Goal: Communication & Community: Answer question/provide support

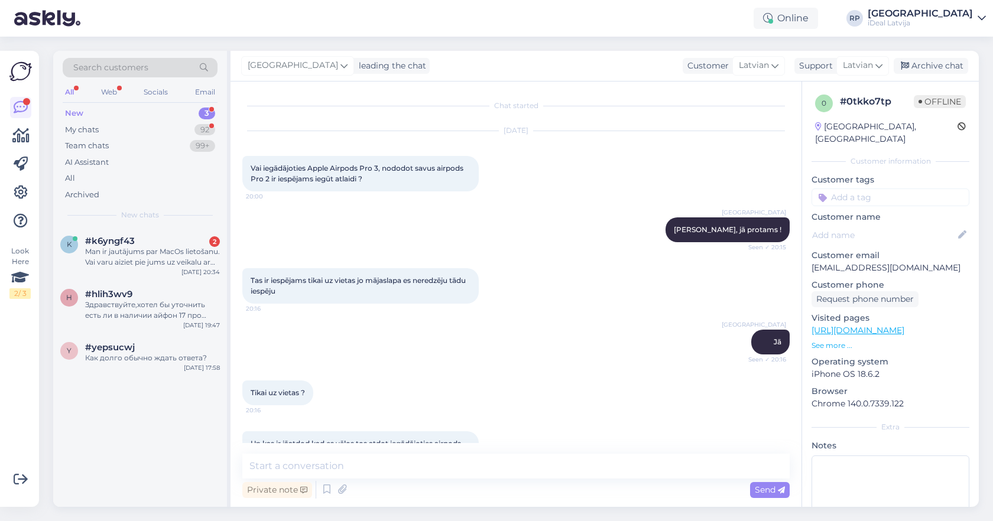
scroll to position [264, 0]
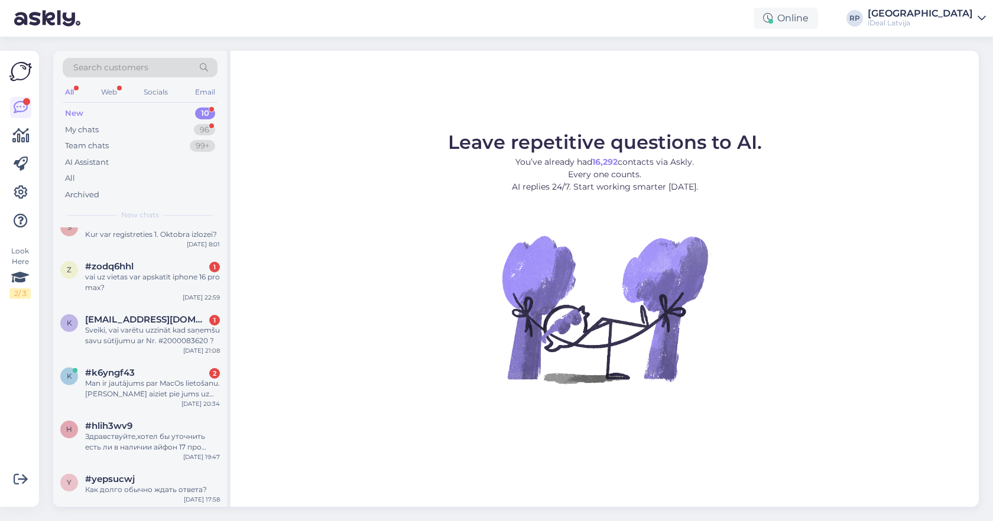
scroll to position [229, 0]
click at [147, 444] on div "Здравствуйте,хотел бы уточнить есть ли в наличии айфон 17 про макс 256гб?" at bounding box center [152, 442] width 135 height 21
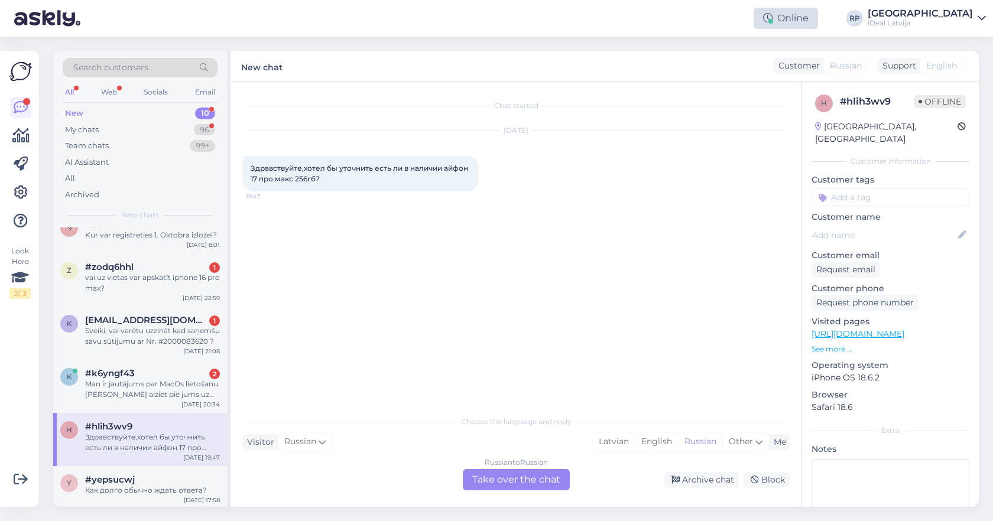
click at [818, 20] on div "Online" at bounding box center [786, 18] width 64 height 21
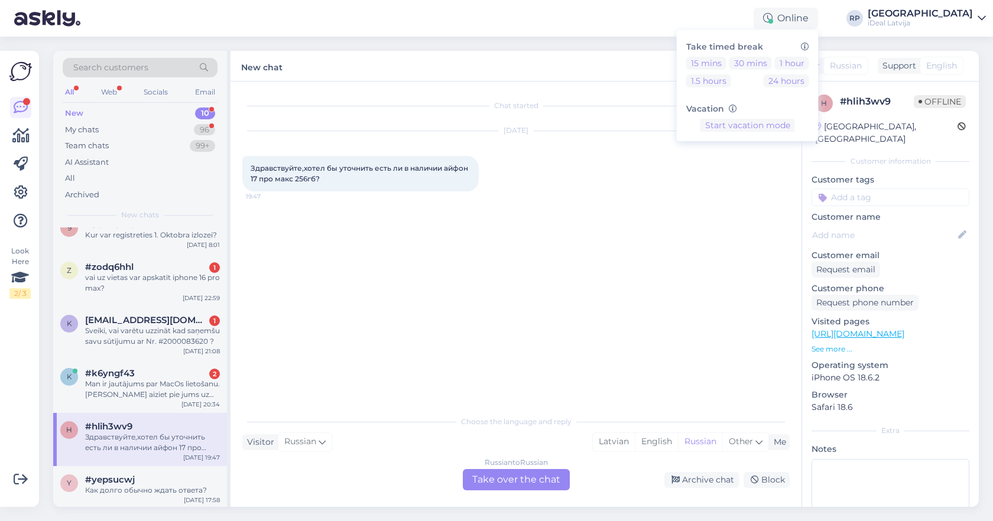
click at [648, 213] on div "Chat started Sep 25 2025 Здравствуйте,хотел бы уточнить есть ли в наличии айфон…" at bounding box center [521, 246] width 558 height 306
click at [533, 474] on div "Russian to Russian Take over the chat" at bounding box center [516, 479] width 107 height 21
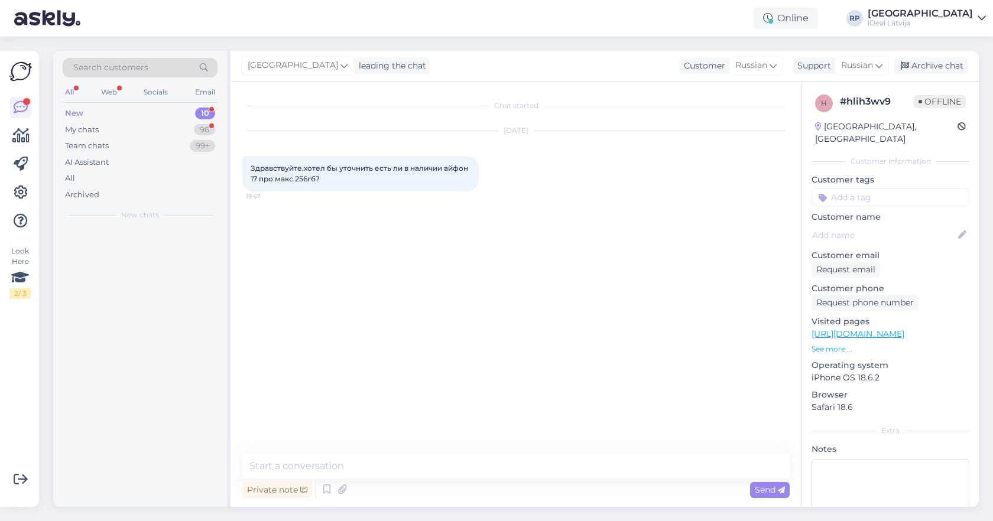
scroll to position [0, 0]
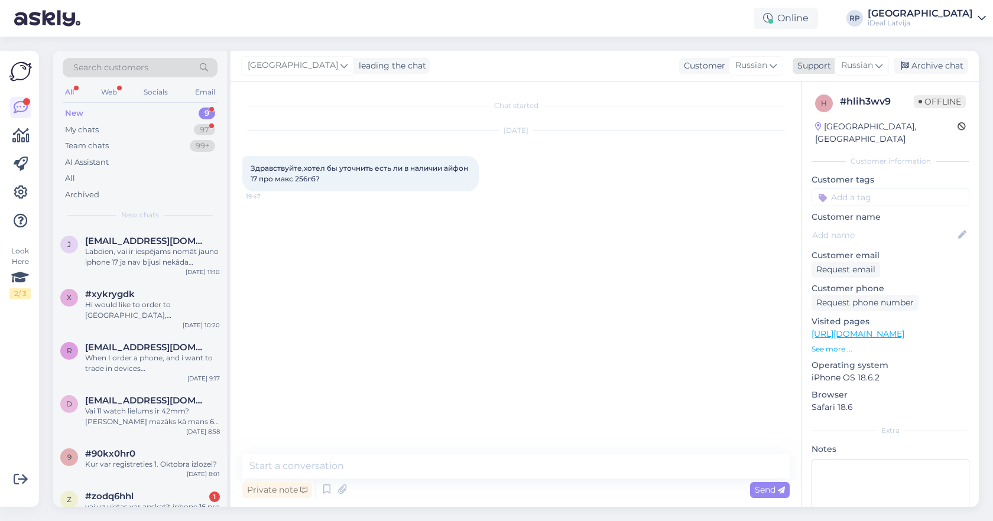
click at [867, 66] on span "Russian" at bounding box center [857, 65] width 32 height 13
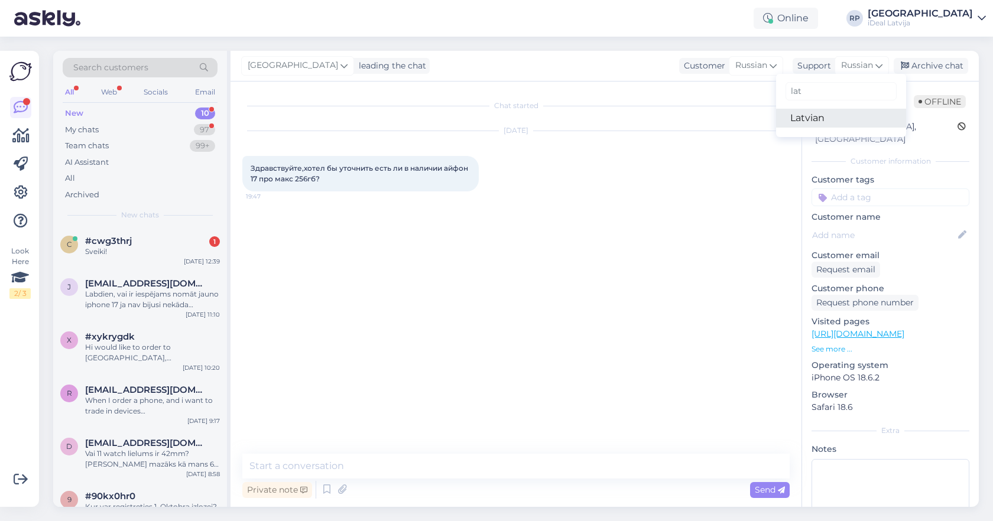
type input "lat"
click at [814, 121] on link "Latvian" at bounding box center [841, 118] width 130 height 19
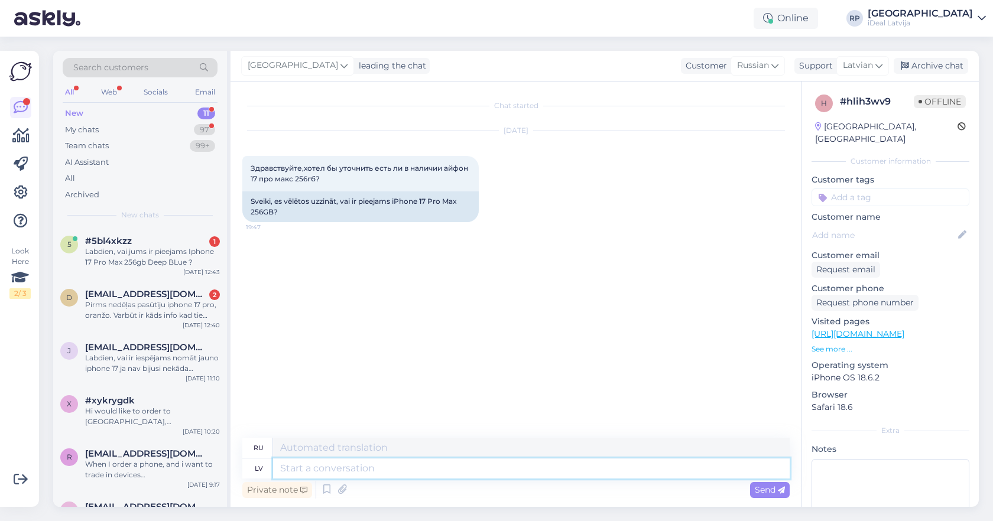
click at [342, 466] on textarea at bounding box center [531, 469] width 517 height 20
paste textarea "Paldies par Jūsu pasūtījumu iPhone 17 Pro Max. Ierīču pieejamība šobrīd ir iero…"
type textarea "Paldies par Jūsu pasūtījumu iPhone 17 Pro Max. Ierīču pieejamība šobrīd ir iero…"
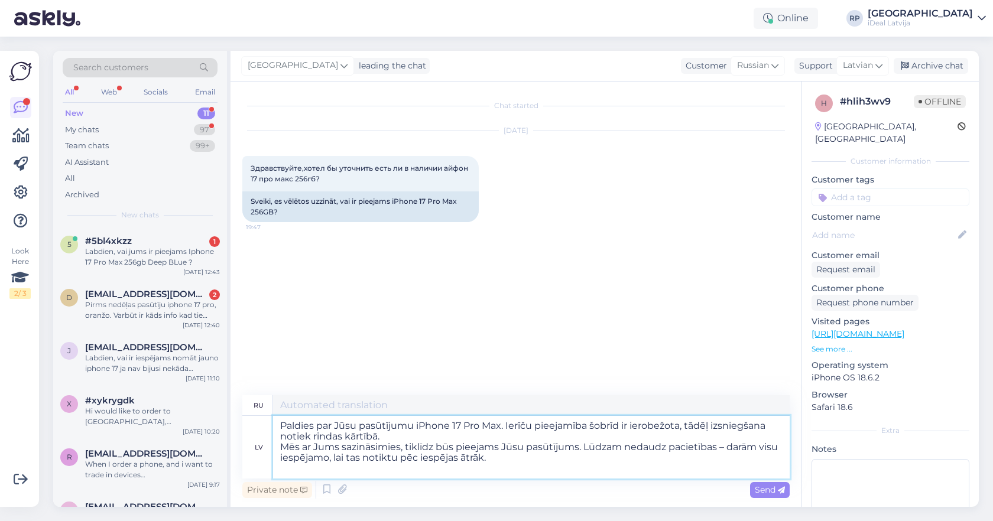
type textarea "Благодарим вас за заказ iPhone 17 Pro Max. В настоящее время количество товара …"
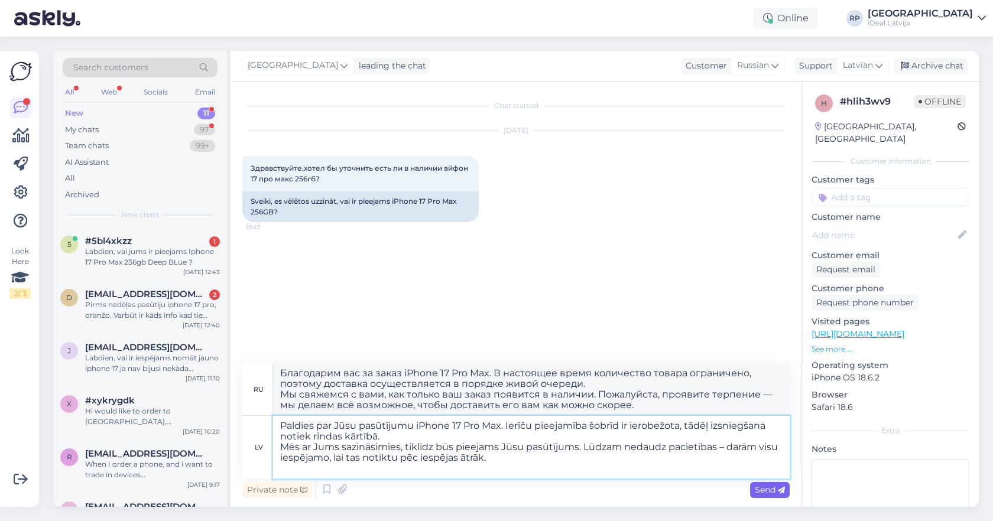
type textarea "Paldies par Jūsu pasūtījumu iPhone 17 Pro Max. Ierīču pieejamība šobrīd ir iero…"
click at [763, 487] on span "Send" at bounding box center [770, 490] width 30 height 11
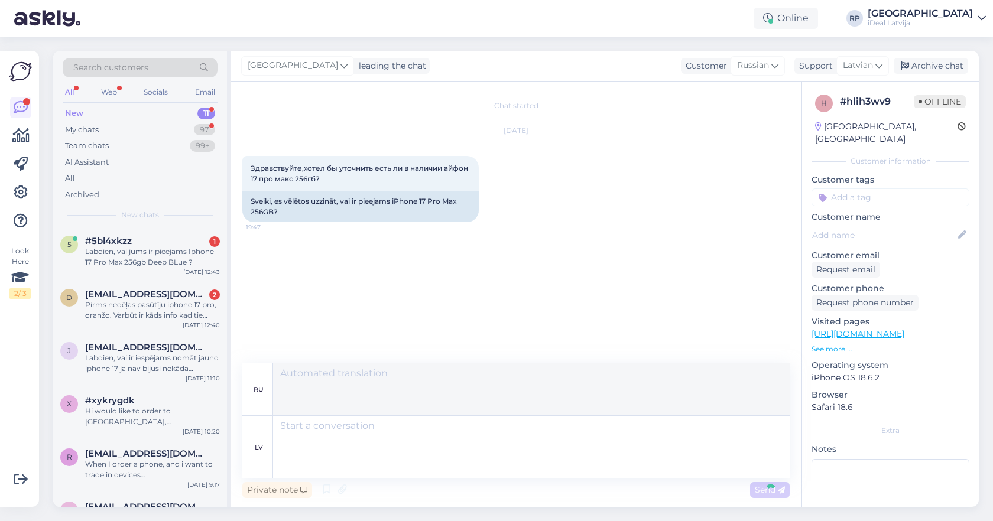
scroll to position [21, 0]
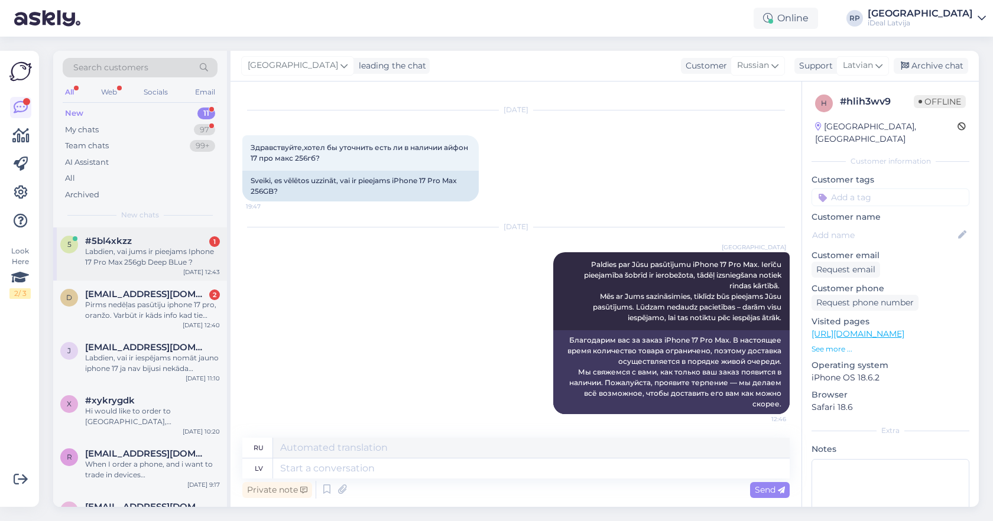
click at [135, 247] on div "Labdien, vai jums ir pieejams Iphone 17 Pro Max 256gb Deep BLue ?" at bounding box center [152, 257] width 135 height 21
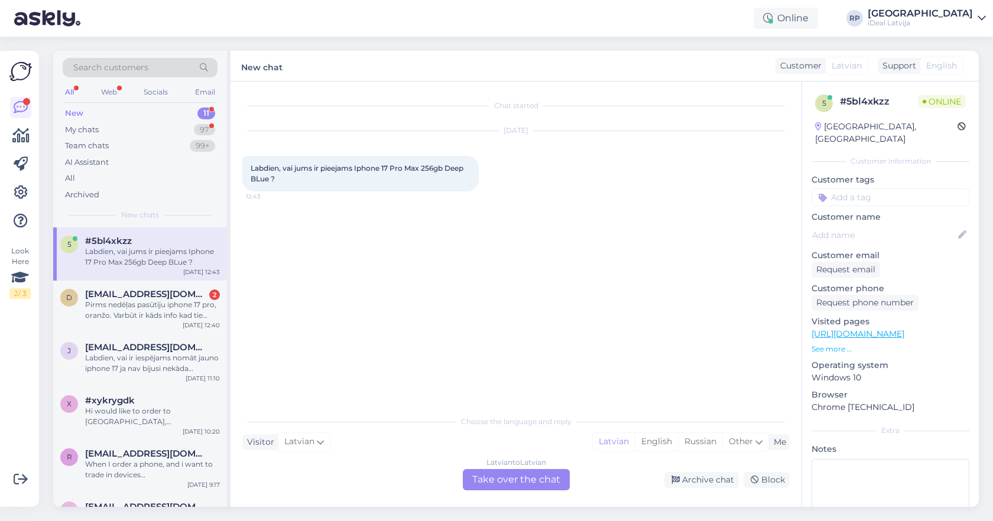
click at [498, 480] on div "Latvian to Latvian Take over the chat" at bounding box center [516, 479] width 107 height 21
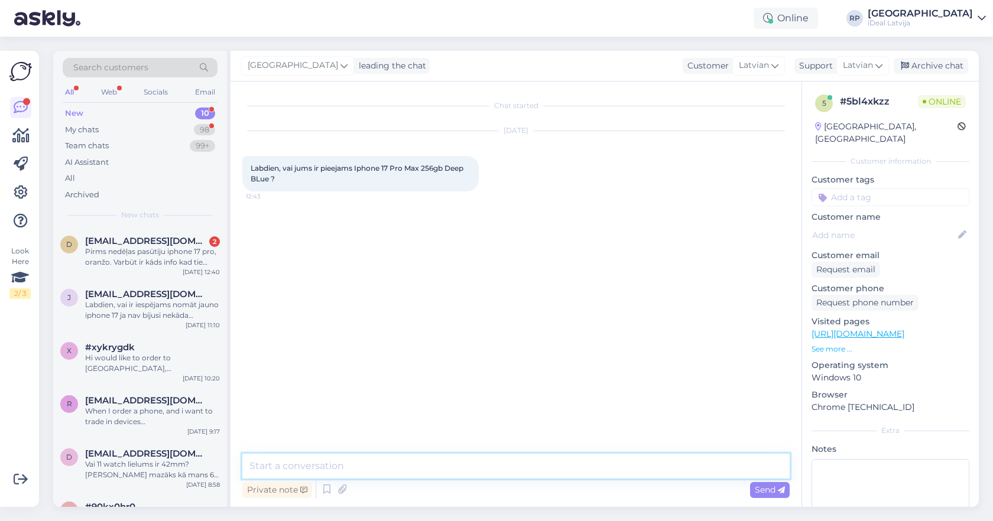
click at [375, 461] on textarea at bounding box center [515, 466] width 547 height 25
paste textarea "Paldies par Jūsu pasūtījumu iPhone 17 Pro Max. Ierīču pieejamība šobrīd ir iero…"
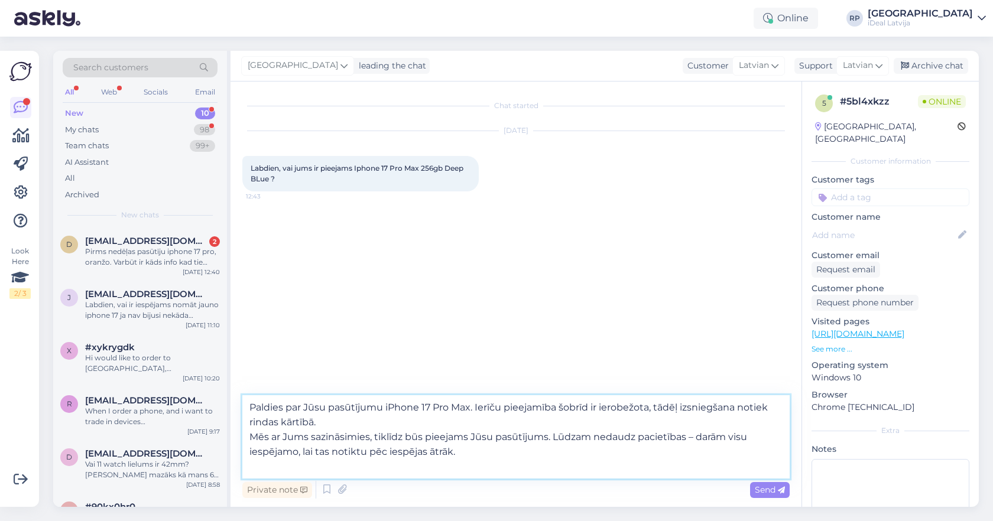
drag, startPoint x: 475, startPoint y: 405, endPoint x: 292, endPoint y: 391, distance: 183.2
click at [292, 391] on div "Chat started Sep 26 2025 Labdien, vai jums ir pieejams Iphone 17 Pro Max 256gb …" at bounding box center [516, 295] width 571 height 426
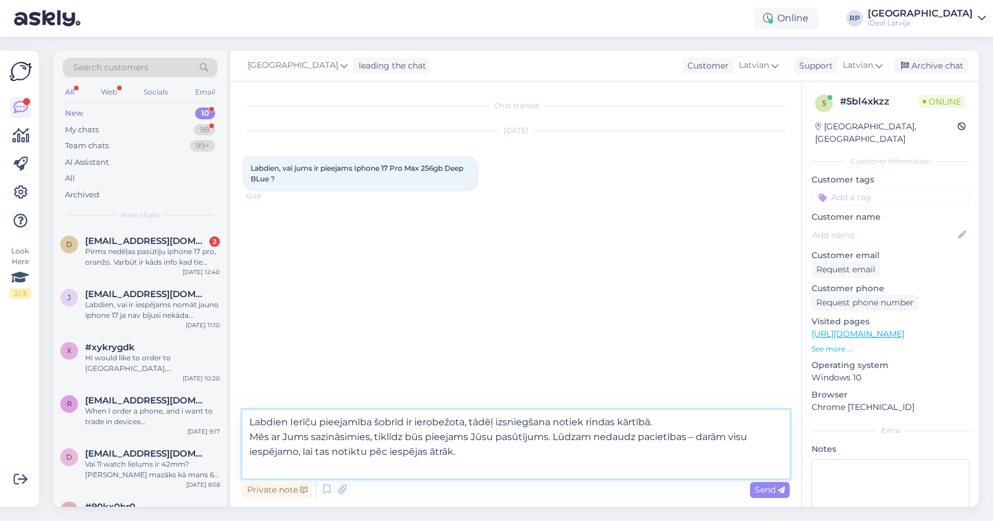
type textarea "Labdien! Ierīču pieejamība šobrīd ir ierobežota, tādēļ izsniegšana notiek rinda…"
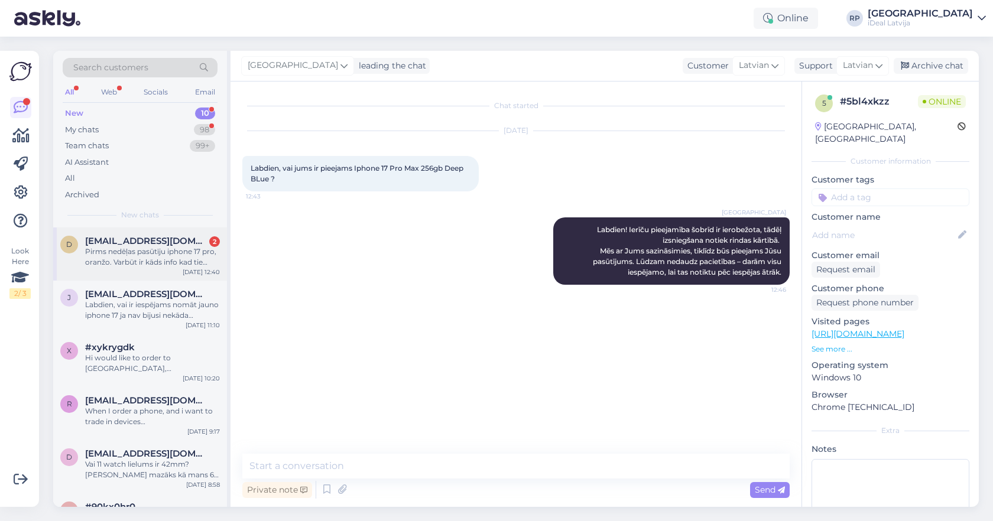
click at [167, 257] on div "Pirms nedēļas pasūtīju iphone 17 pro, oranžo. Varbūt ir kāds info kad tie ienāk…" at bounding box center [152, 257] width 135 height 21
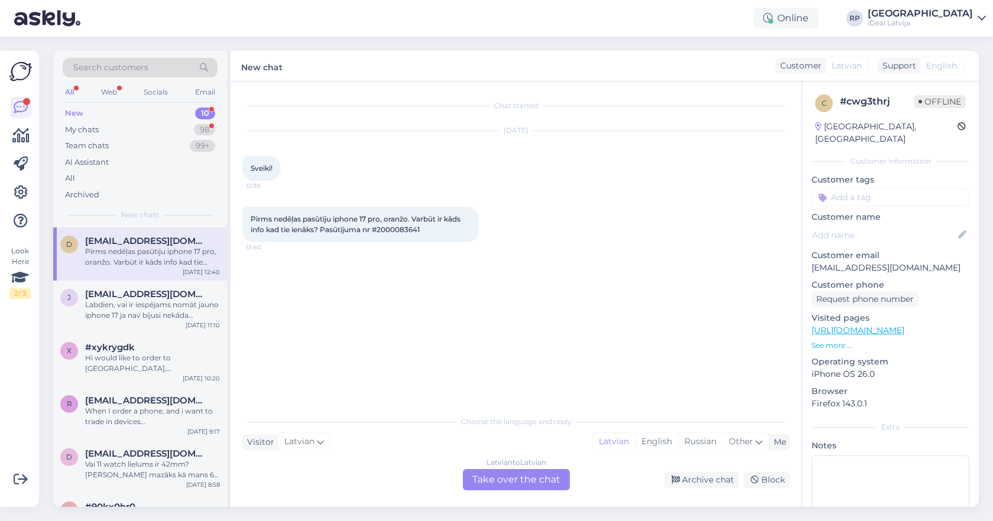
click at [495, 479] on div "Latvian to Latvian Take over the chat" at bounding box center [516, 479] width 107 height 21
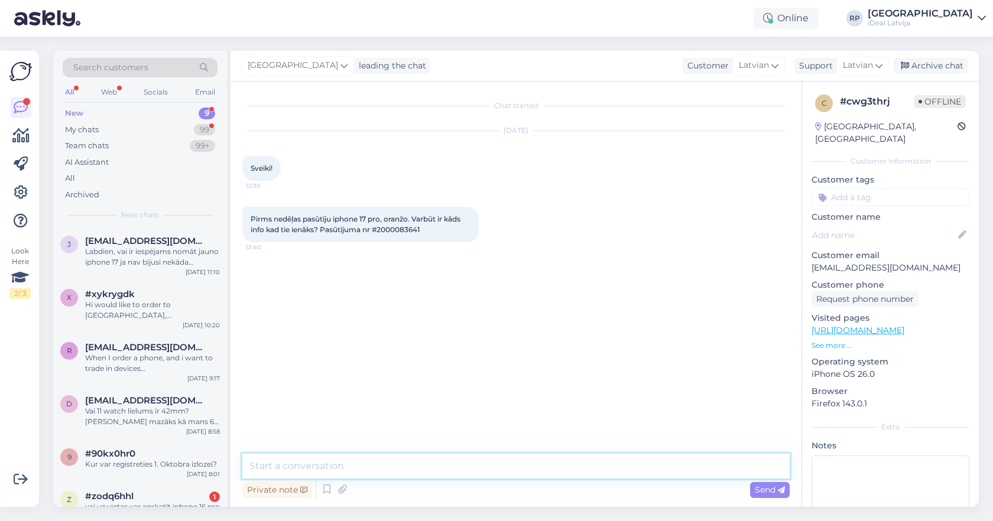
click at [343, 468] on textarea at bounding box center [515, 466] width 547 height 25
paste textarea "Paldies par Jūsu pasūtījumu iPhone 17 Pro Max. Ierīču pieejamība šobrīd ir iero…"
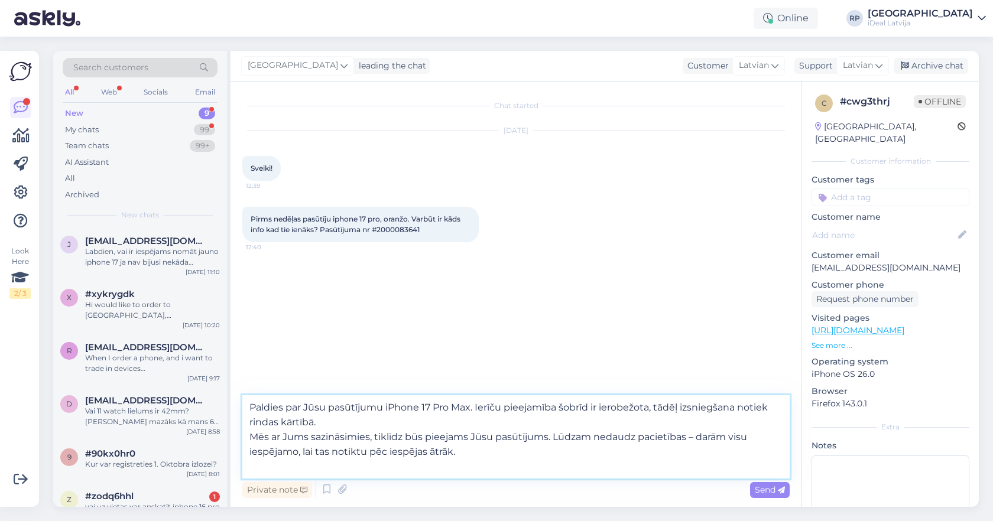
click at [244, 406] on textarea "Paldies par Jūsu pasūtījumu iPhone 17 Pro Max. Ierīču pieejamība šobrīd ir iero…" at bounding box center [515, 437] width 547 height 83
click at [516, 409] on textarea "Labdien! Paldies par Jūsu pasūtījumu iPhone 17 Pro Max. Ierīču pieejamība šobrī…" at bounding box center [515, 437] width 547 height 83
type textarea "Labdien! Paldies par Jūsu pasūtījumu iPhone 17 Pro. Ierīču pieejamība šobrīd ir…"
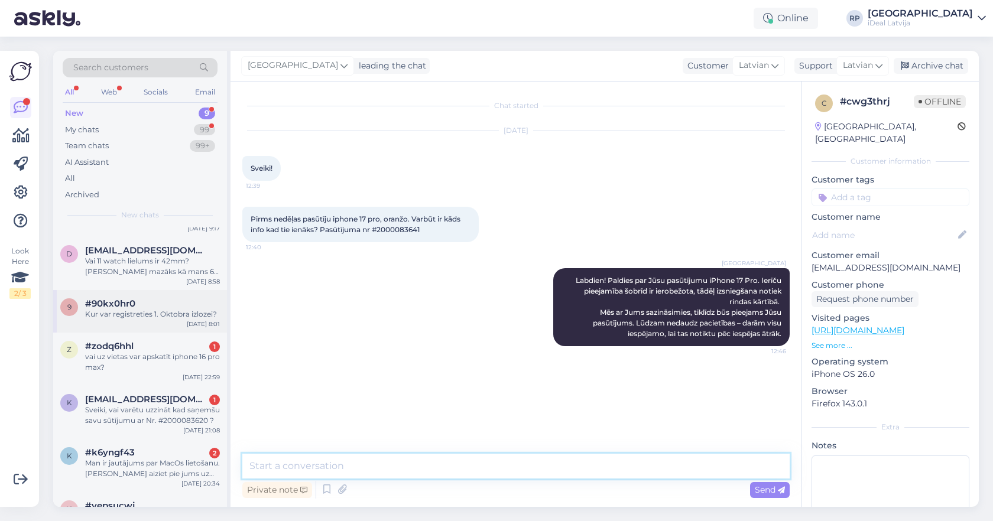
scroll to position [154, 0]
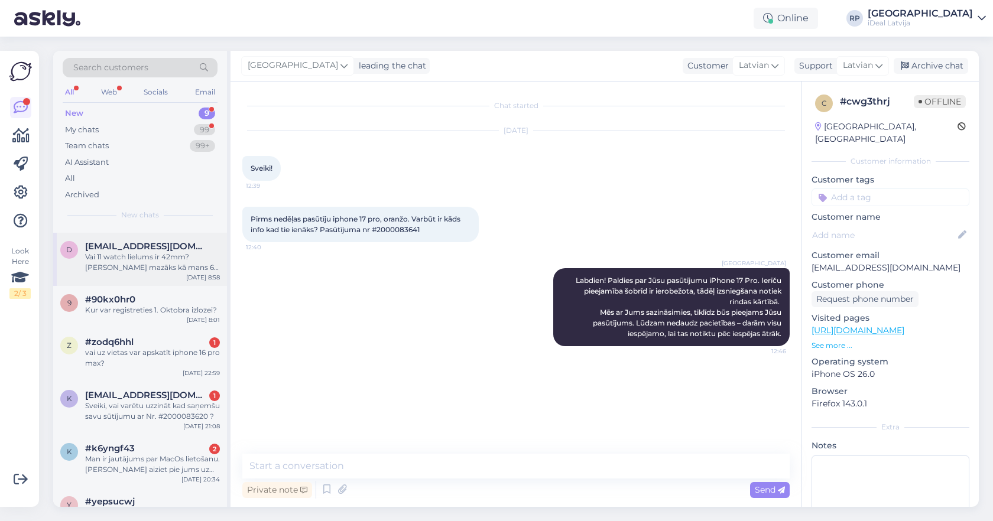
click at [127, 264] on div "Vai 11 watch lielums ir 42mm? Tad sanāk mazāks kā mans 6- 44 mm?" at bounding box center [152, 262] width 135 height 21
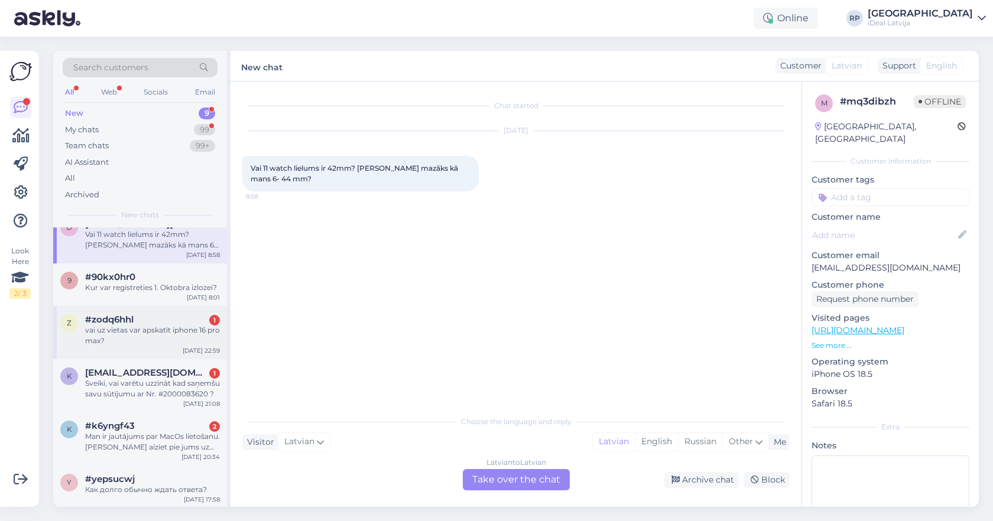
scroll to position [176, 0]
click at [121, 486] on div "Как долго обычно ждать ответа?" at bounding box center [152, 490] width 135 height 11
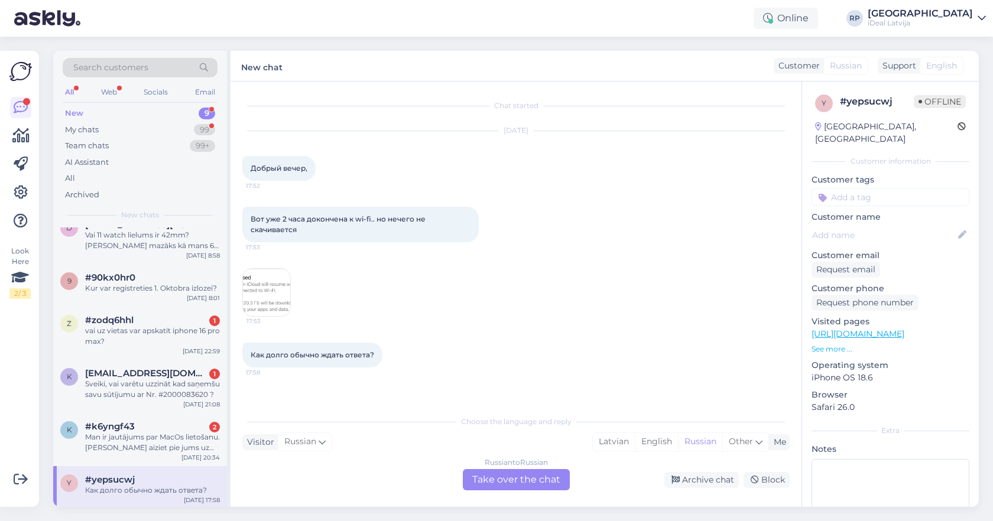
click at [267, 297] on img at bounding box center [266, 292] width 47 height 47
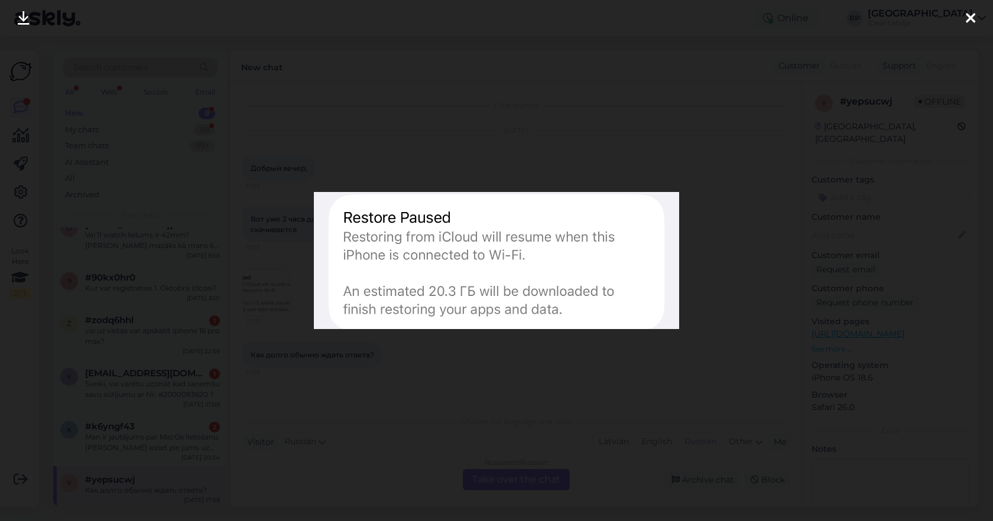
click at [405, 261] on img at bounding box center [496, 260] width 365 height 137
click at [467, 179] on div at bounding box center [496, 260] width 993 height 521
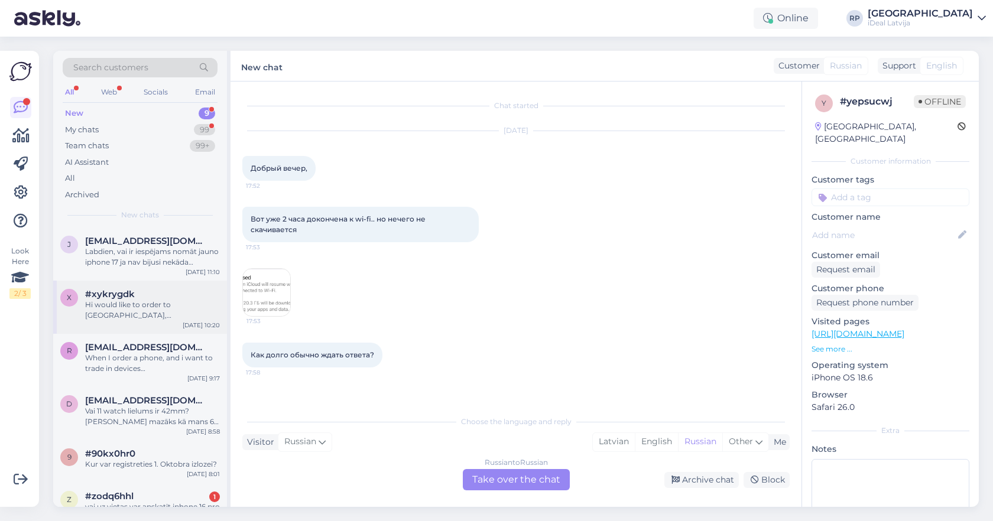
scroll to position [0, 0]
click at [79, 114] on div "New" at bounding box center [74, 114] width 18 height 12
click at [148, 127] on div "My chats 99" at bounding box center [140, 130] width 155 height 17
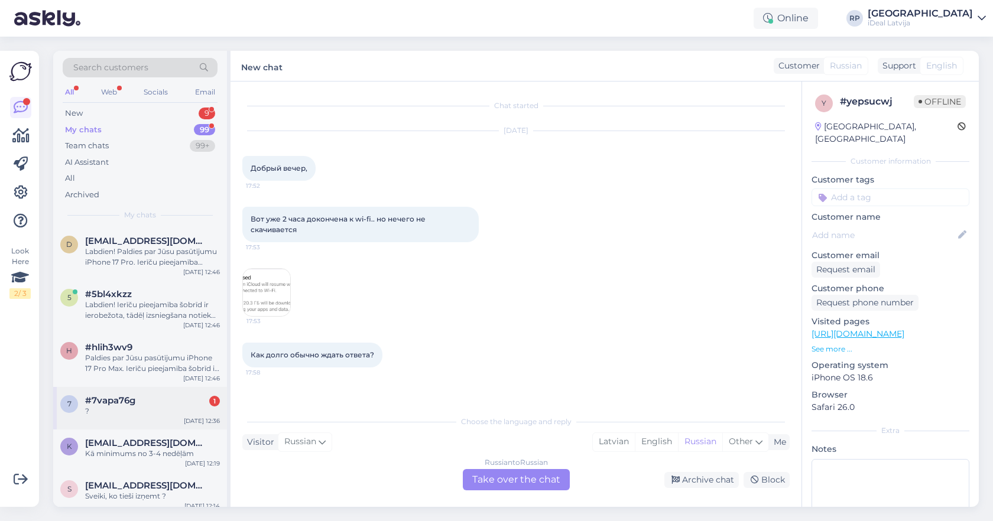
click at [123, 417] on div "7 #7vapa76g 1 ? Sep 26 12:36" at bounding box center [140, 408] width 174 height 43
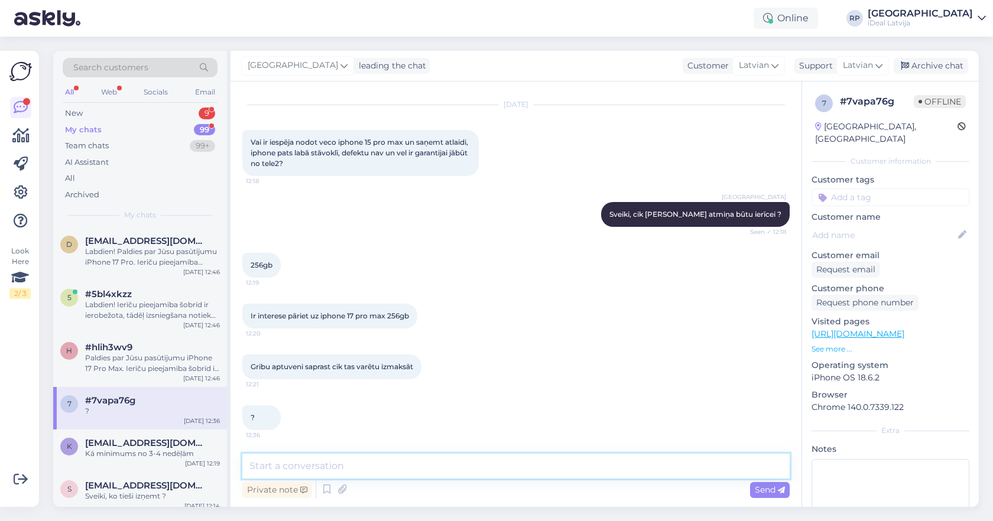
click at [261, 465] on textarea at bounding box center [515, 466] width 547 height 25
paste textarea "Paldies par Jūsu pasūtījumu iPhone 17 Pro Max. Ierīču pieejamība šobrīd ir iero…"
type textarea "Paldies par Jūsu pasūtījumu iPhone 17 Pro Max. Ierīču pieejamība šobrīd ir iero…"
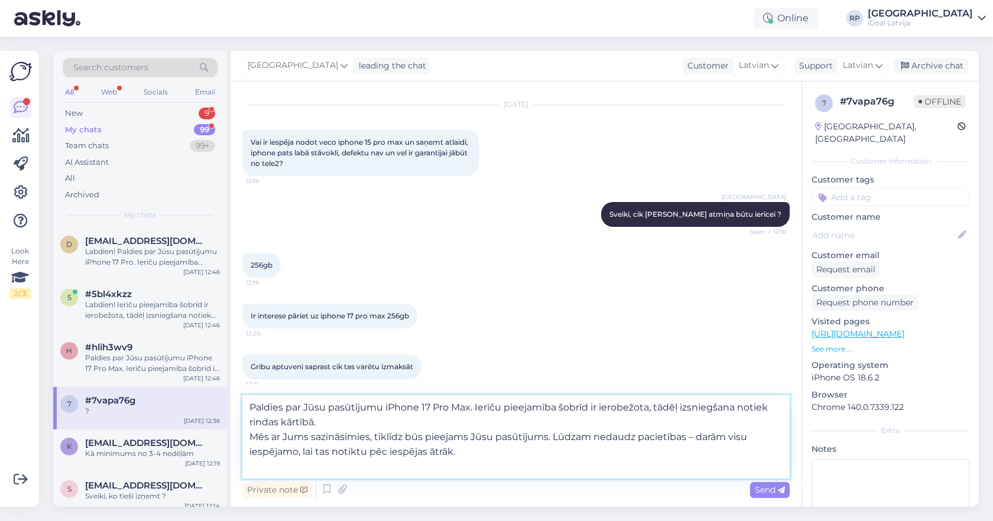
click at [468, 409] on textarea "Paldies par Jūsu pasūtījumu iPhone 17 Pro Max. Ierīču pieejamība šobrīd ir iero…" at bounding box center [515, 437] width 547 height 83
drag, startPoint x: 469, startPoint y: 408, endPoint x: 435, endPoint y: 403, distance: 35.3
click at [435, 403] on textarea "Paldies par Jūsu pasūtījumu iPhone 17 Pro Max. Ierīču pieejamība šobrīd ir iero…" at bounding box center [515, 437] width 547 height 83
click at [446, 423] on textarea "Paldies par Jūsu pasūtījumu iPhone 17 Pro Max. Ierīču pieejamība šobrīd ir iero…" at bounding box center [515, 437] width 547 height 83
drag, startPoint x: 471, startPoint y: 458, endPoint x: 213, endPoint y: 375, distance: 270.7
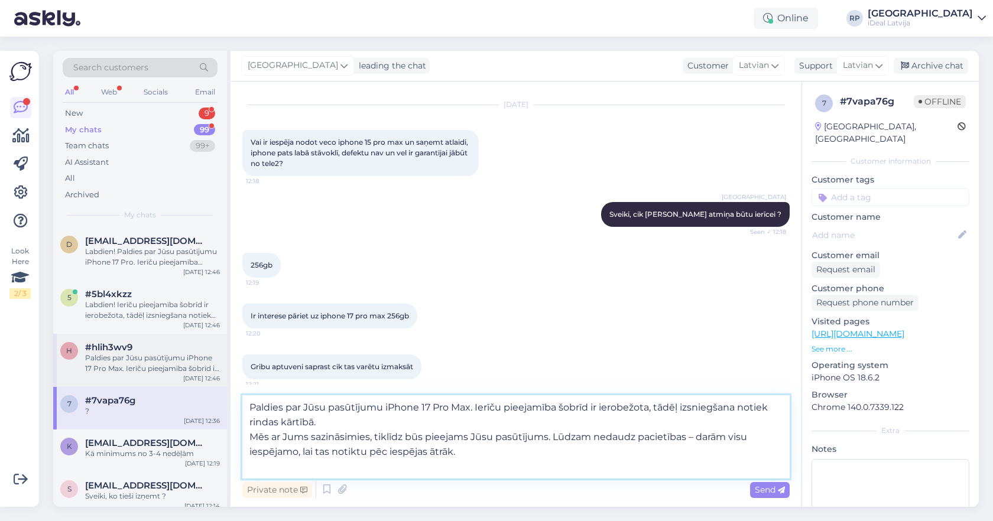
click at [213, 375] on div "Search customers All Web Socials Email New 9 My chats 99 Team chats 99+ AI Assi…" at bounding box center [516, 279] width 926 height 456
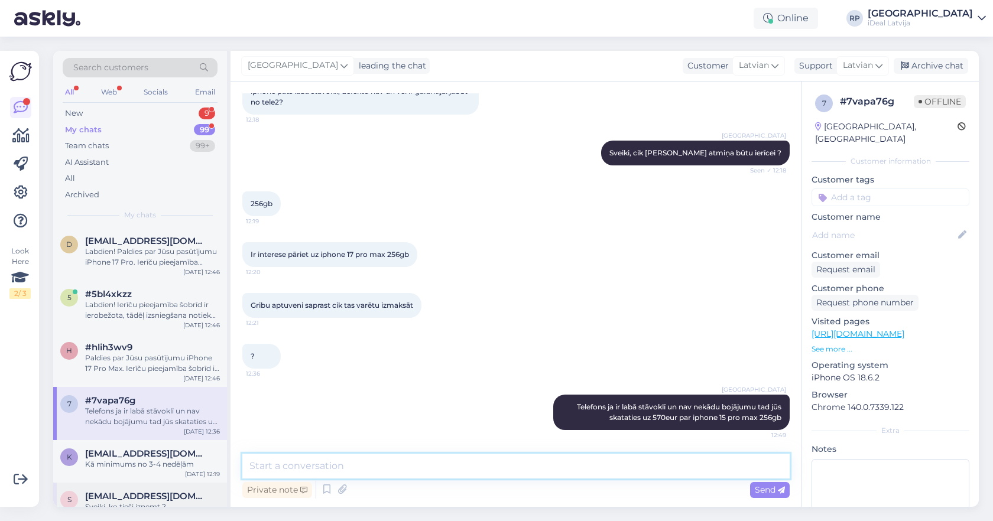
scroll to position [0, 0]
click at [153, 255] on div "Labdien! Paldies par Jūsu pasūtījumu iPhone 17 Pro. Ierīču pieejamība šobrīd ir…" at bounding box center [152, 257] width 135 height 21
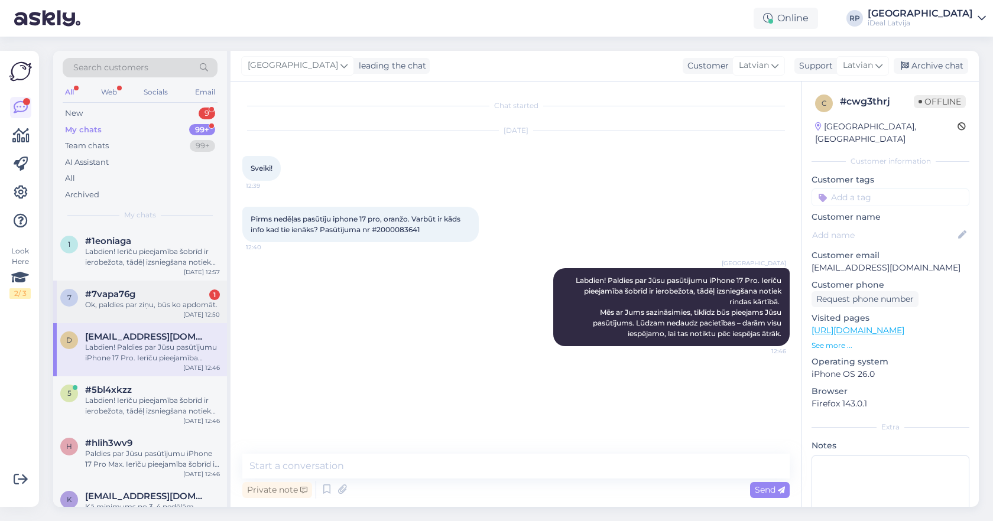
click at [111, 294] on span "#7vapa76g" at bounding box center [110, 294] width 50 height 11
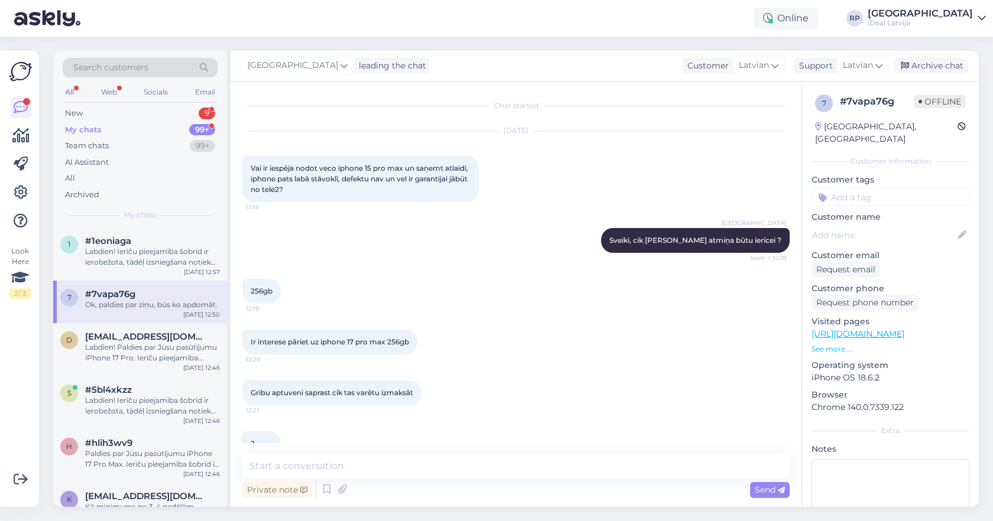
click at [147, 125] on div "My chats 99+" at bounding box center [140, 130] width 155 height 17
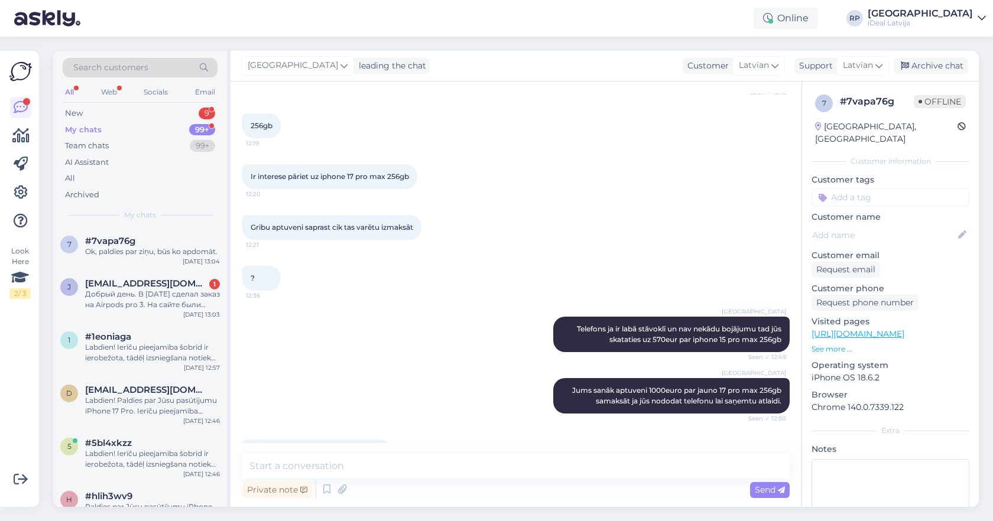
scroll to position [163, 0]
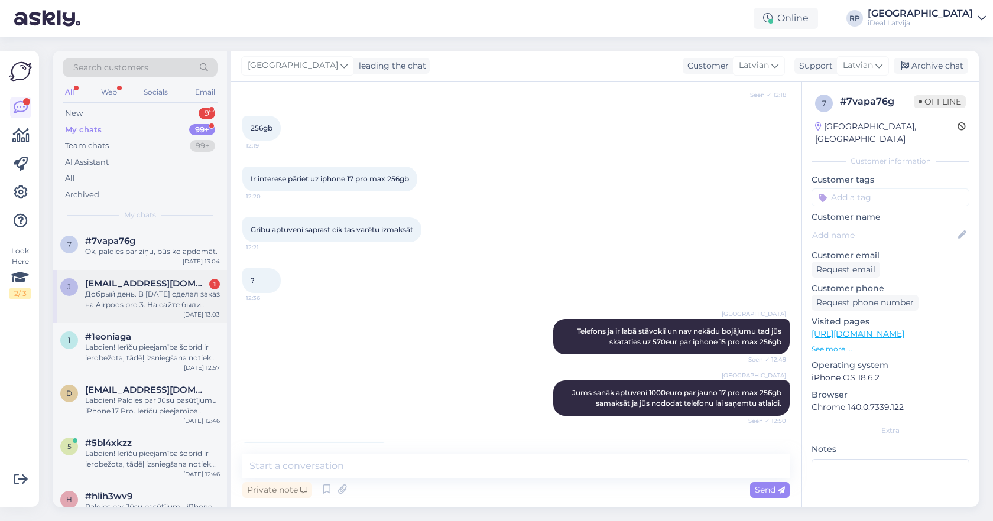
click at [183, 284] on span "jegor.parigin@gmail.com" at bounding box center [146, 283] width 123 height 11
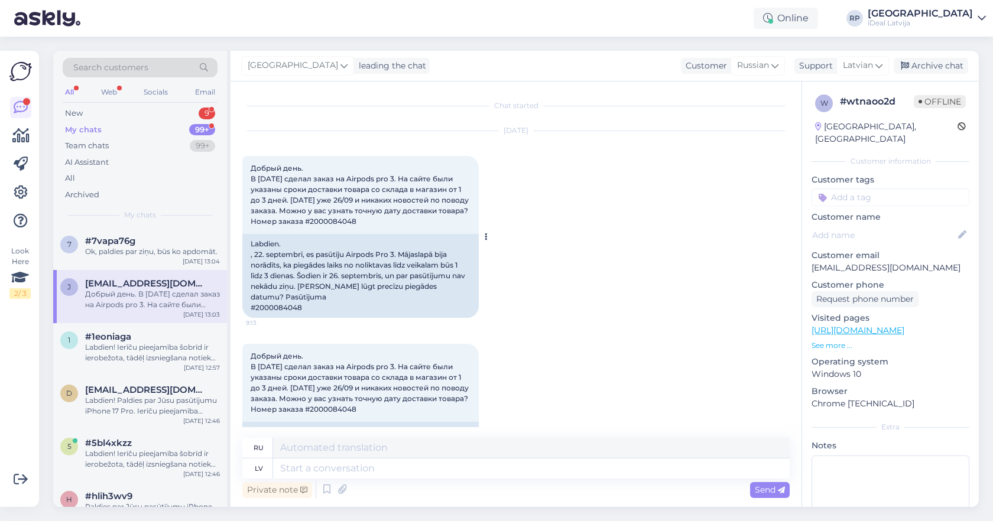
scroll to position [0, 0]
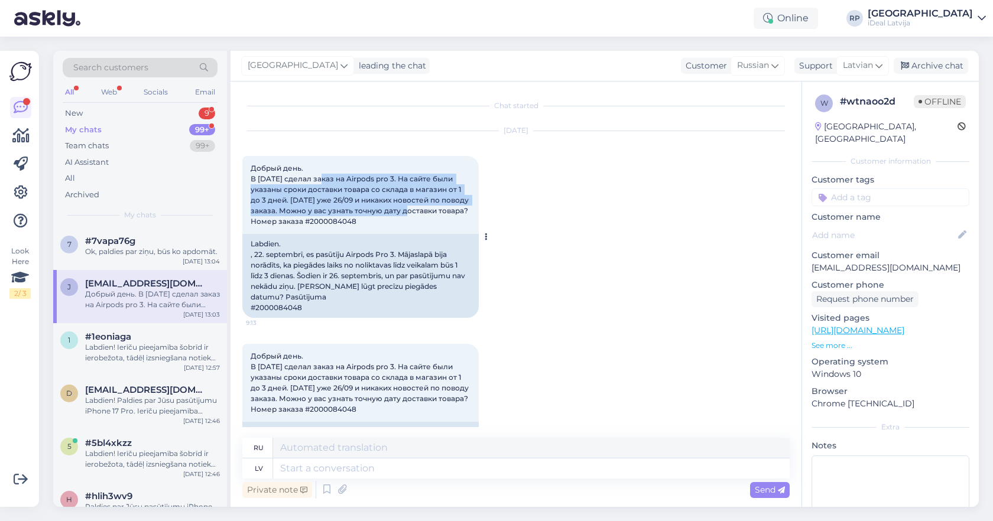
drag, startPoint x: 327, startPoint y: 174, endPoint x: 435, endPoint y: 210, distance: 114.2
click at [435, 210] on div "Добрый день. В понедельник 22/09 сделал заказ на Airpods pro 3. На сайте были у…" at bounding box center [360, 195] width 236 height 78
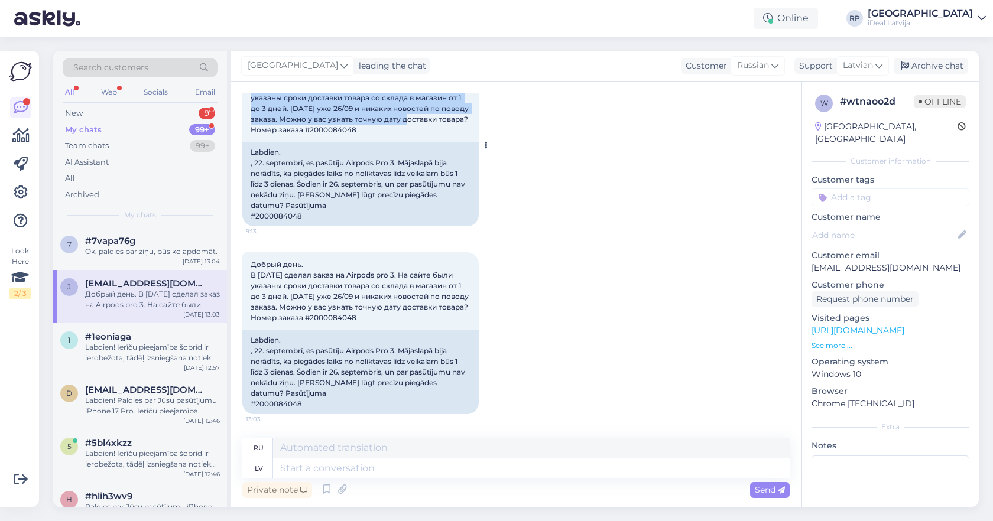
scroll to position [113, 0]
click at [310, 468] on textarea at bounding box center [531, 469] width 517 height 20
click at [865, 67] on span "Latvian" at bounding box center [858, 65] width 30 height 13
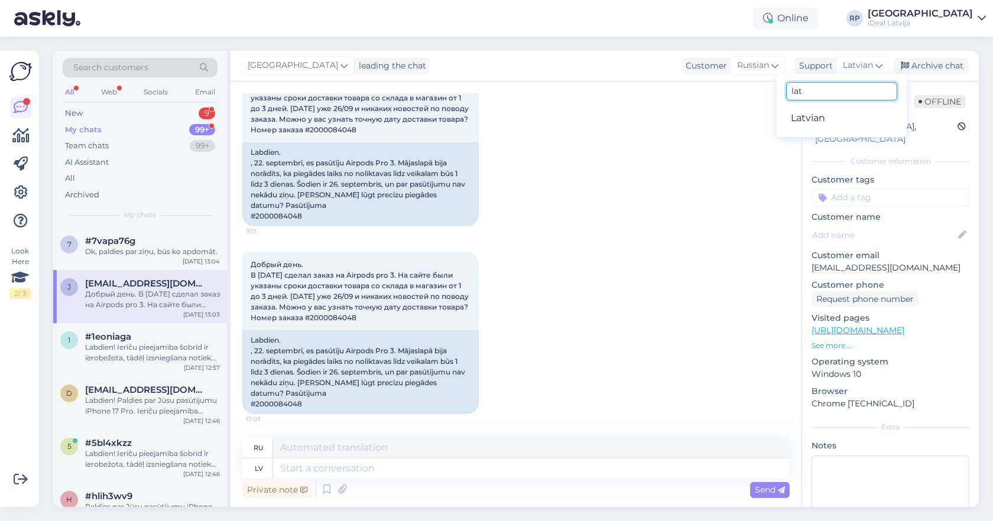
drag, startPoint x: 808, startPoint y: 96, endPoint x: 757, endPoint y: 86, distance: 51.2
click at [757, 86] on div "Riga plaza leading the chat Customer Russian Support Latvian lat Latvian Archiv…" at bounding box center [605, 279] width 748 height 456
click at [874, 60] on div "Latvian" at bounding box center [863, 65] width 53 height 19
type input "ru"
click at [834, 136] on link "Russian" at bounding box center [842, 137] width 130 height 19
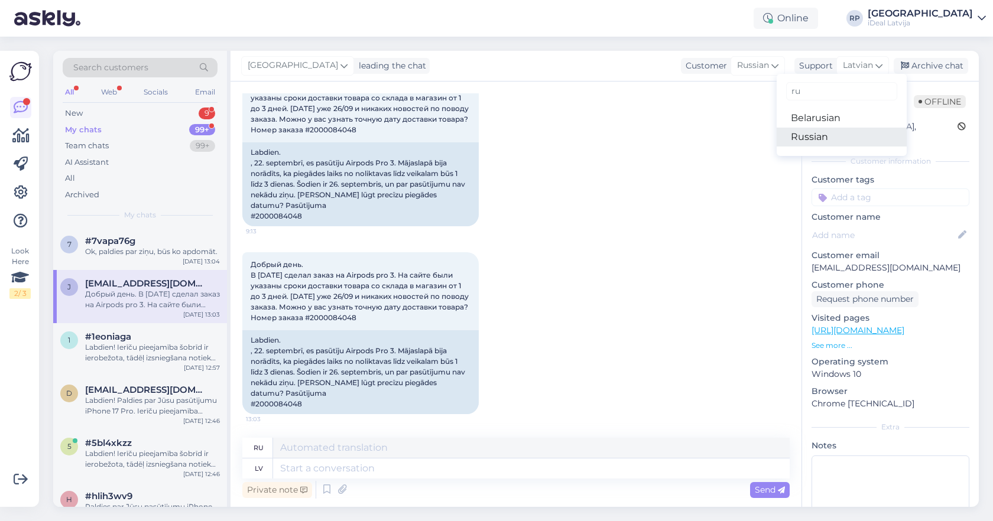
scroll to position [97, 0]
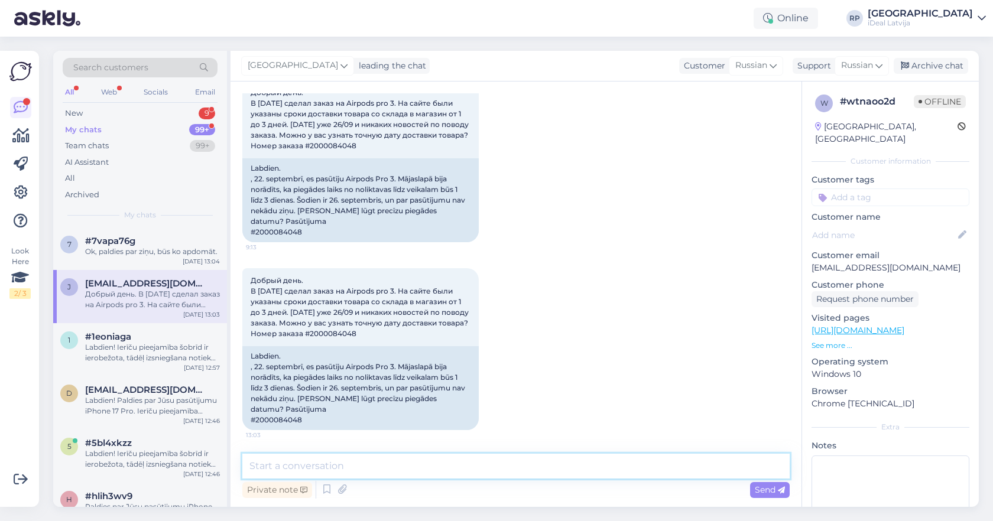
click at [303, 466] on textarea at bounding box center [515, 466] width 547 height 25
type textarea "L"
click at [498, 276] on div "Добрый день. В понедельник 22/09 сделал заказ на Airpods pro 3. На сайте были у…" at bounding box center [515, 349] width 547 height 188
click at [394, 471] on textarea "Добрый день. Приносим с" at bounding box center [515, 466] width 547 height 25
click at [483, 462] on textarea "Добрый день. Приносим свои извинения," at bounding box center [515, 466] width 547 height 25
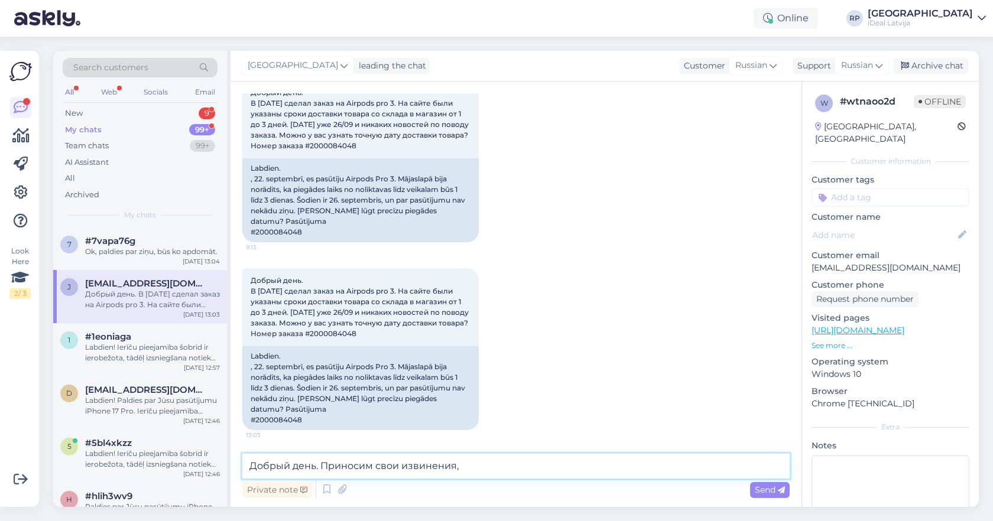
click at [485, 462] on textarea "Добрый день. Приносим свои извинения," at bounding box center [515, 466] width 547 height 25
click at [495, 469] on textarea "Добрый день. Приносим свои извинения, на даннный момент" at bounding box center [515, 466] width 547 height 25
click at [562, 474] on textarea "Добрый день. Приносим свои извинения, на данный момент" at bounding box center [515, 466] width 547 height 25
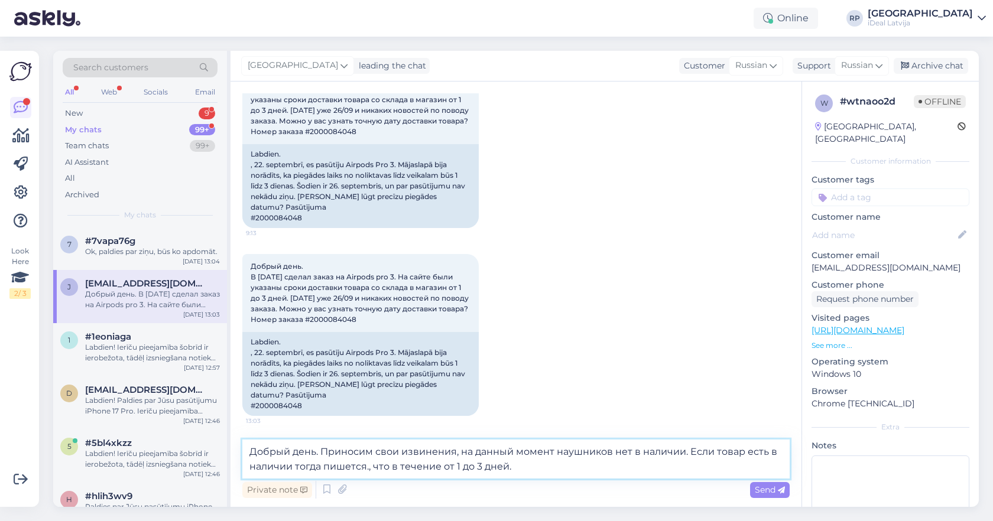
click at [368, 467] on textarea "Добрый день. Приносим свои извинения, на данный момент наушников нет в наличии.…" at bounding box center [515, 459] width 547 height 39
click at [524, 471] on textarea "Добрый день. Приносим свои извинения, на данный момент наушников нет в наличии.…" at bounding box center [515, 459] width 547 height 39
click at [640, 469] on textarea "Добрый день. Приносим свои извинения, на данный момент наушников нет в наличии.…" at bounding box center [515, 459] width 547 height 39
type textarea "Добрый день. Приносим свои извинения, на данный момент наушников нет в наличии.…"
drag, startPoint x: 743, startPoint y: 469, endPoint x: 230, endPoint y: 446, distance: 513.7
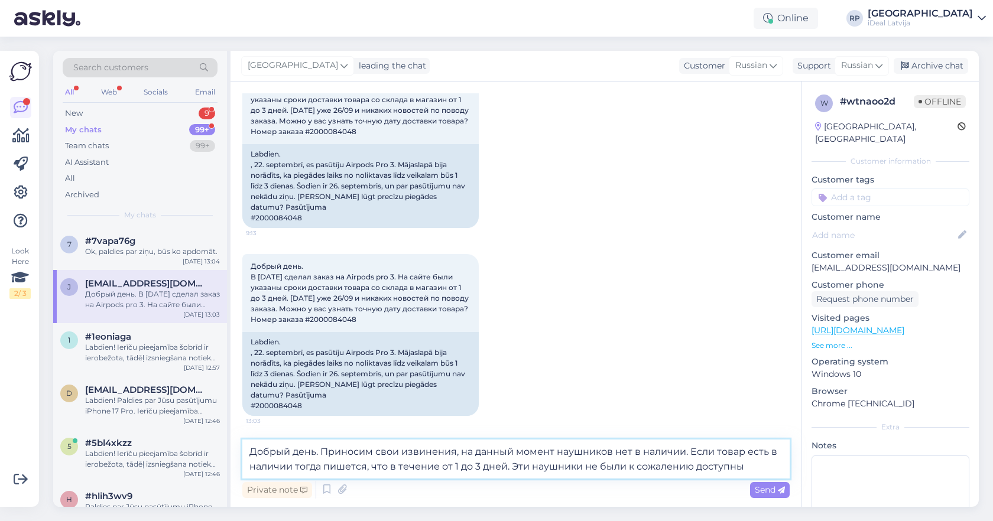
click at [230, 446] on div "Search customers All Web Socials Email New 9 My chats 99+ Team chats 99+ AI Ass…" at bounding box center [516, 279] width 926 height 456
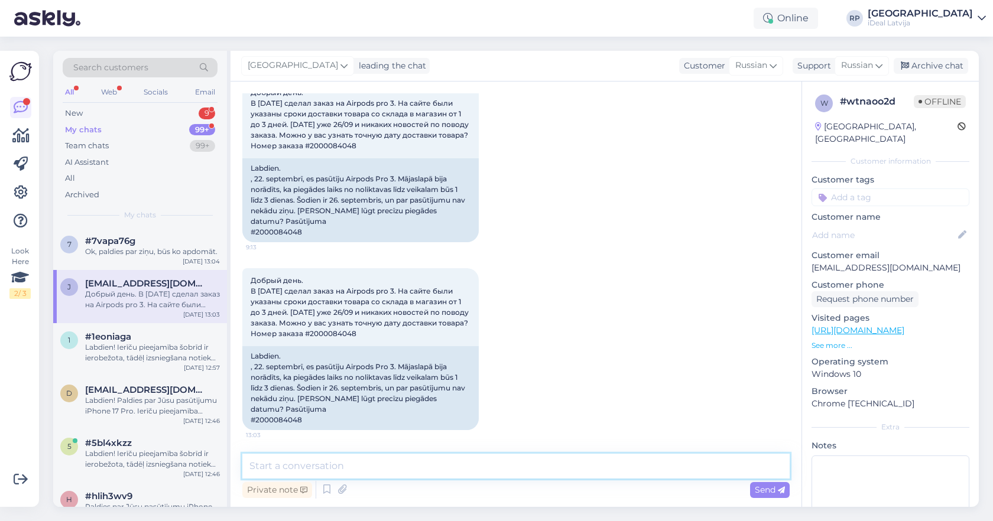
paste textarea "Добрый день. Приносим извинения, на данный момент наушников нет в наличии. Если…"
type textarea "Добрый день. Приносим извинения, на данный момент наушников нет в наличии. Если…"
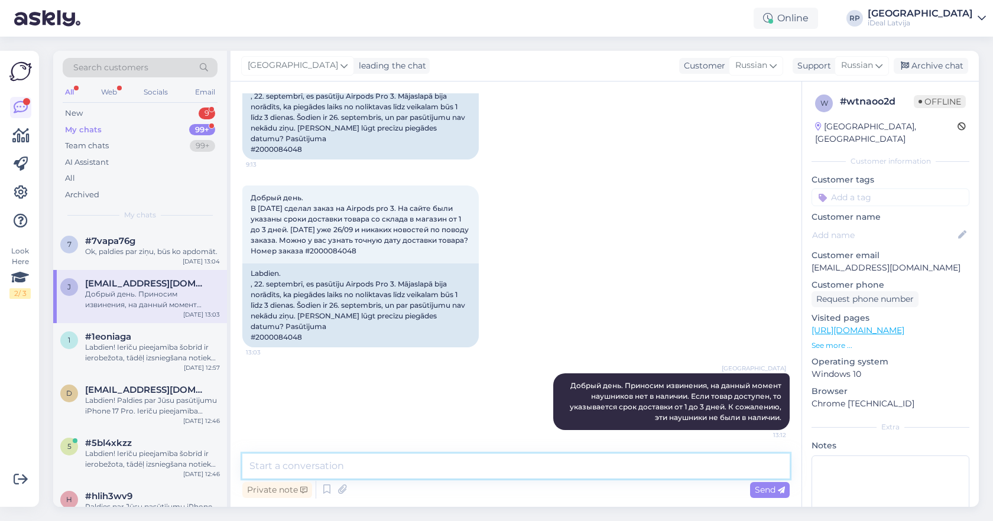
scroll to position [180, 0]
click at [110, 247] on div "Ok, paldies par ziņu, būs ko apdomāt." at bounding box center [152, 252] width 135 height 11
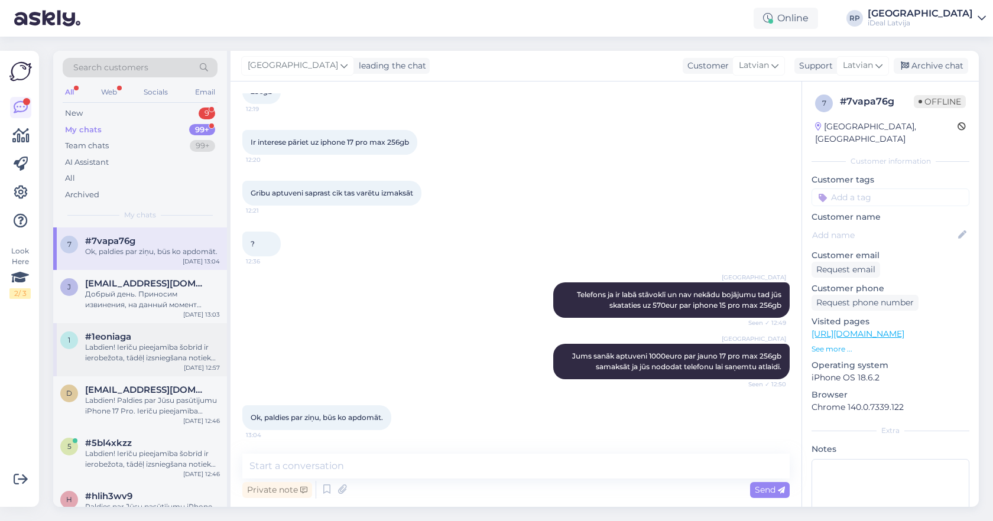
click at [129, 346] on div "Labdien! Ierīču pieejamība šobrīd ir ierobežota, tādēļ izsniegšana notiek rinda…" at bounding box center [152, 352] width 135 height 21
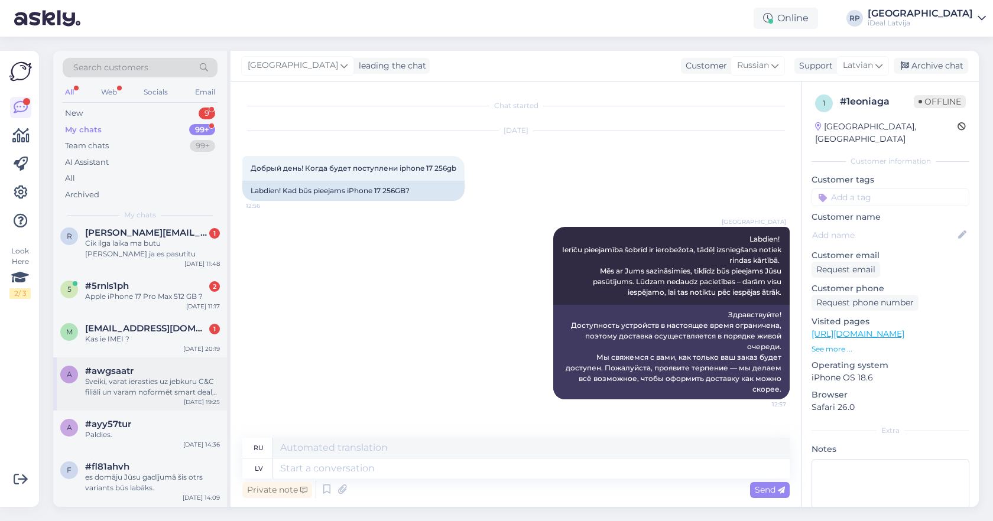
scroll to position [501, 0]
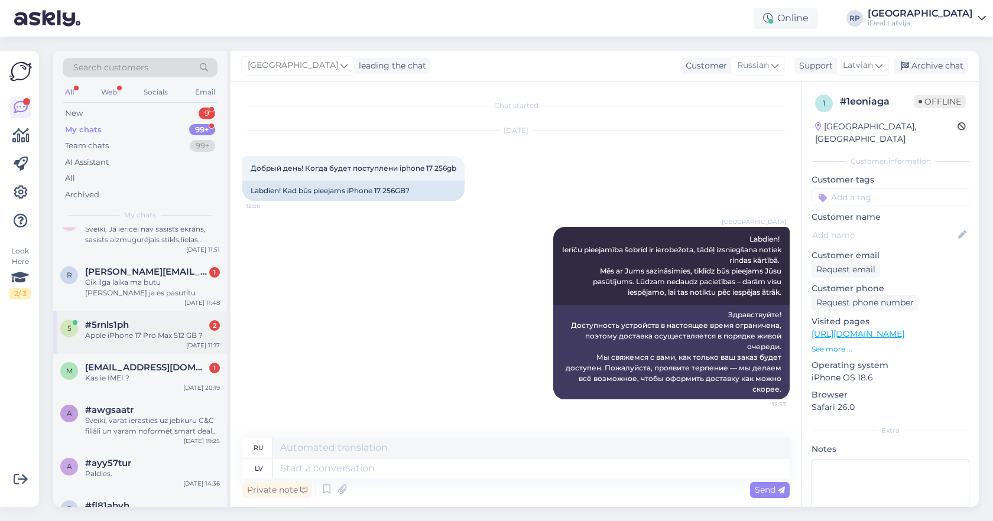
click at [115, 341] on div "5 #5rnls1ph 2 Apple iPhone 17 Pro Max 512 GB ? Sep 26 11:17" at bounding box center [140, 333] width 174 height 43
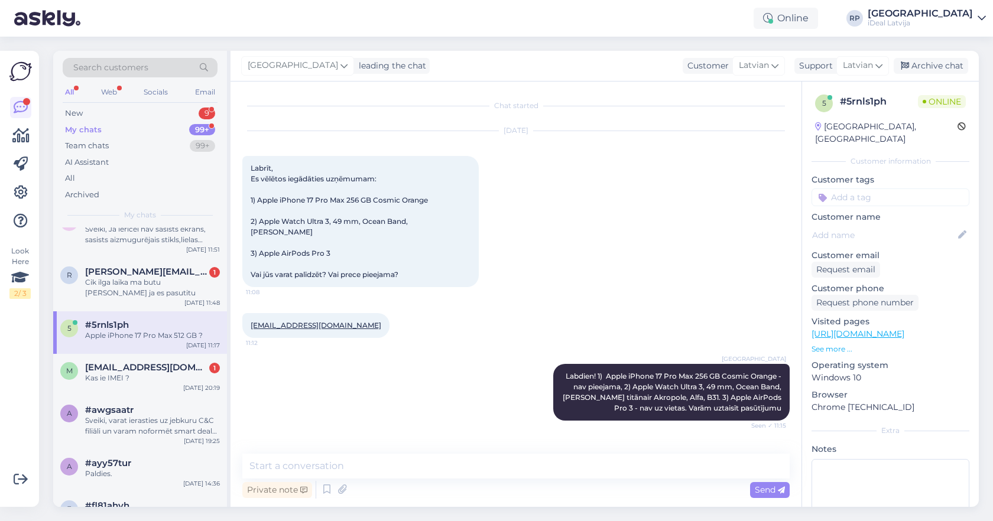
scroll to position [103, 0]
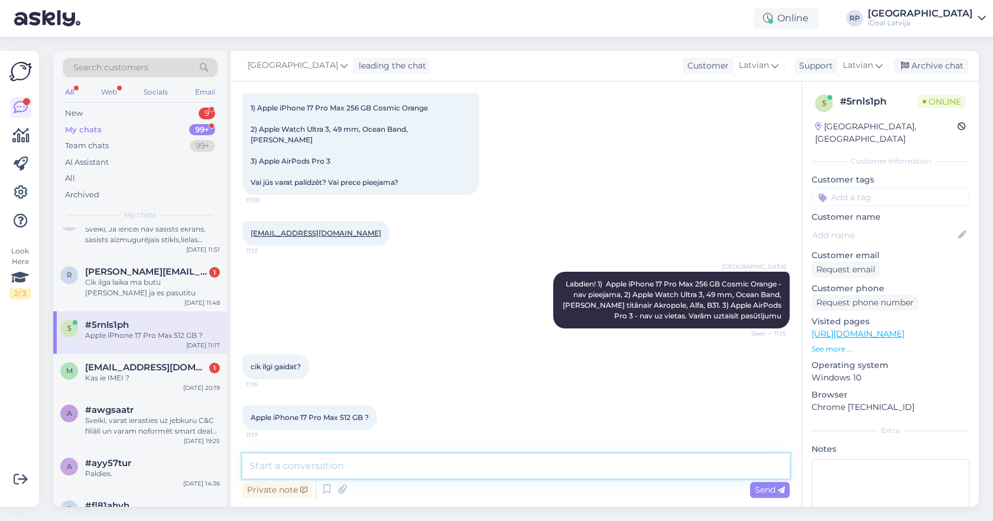
click at [350, 477] on textarea at bounding box center [515, 466] width 547 height 25
paste textarea "Ierīču pieejamība šobrīd ir ierobežota, tādēļ izsniegšana notiek rindas kārtībā."
type textarea "Ierīču pieejamība šobrīd ir ierobežota, tādēļ izsniegšana notiek rindas kārtībā."
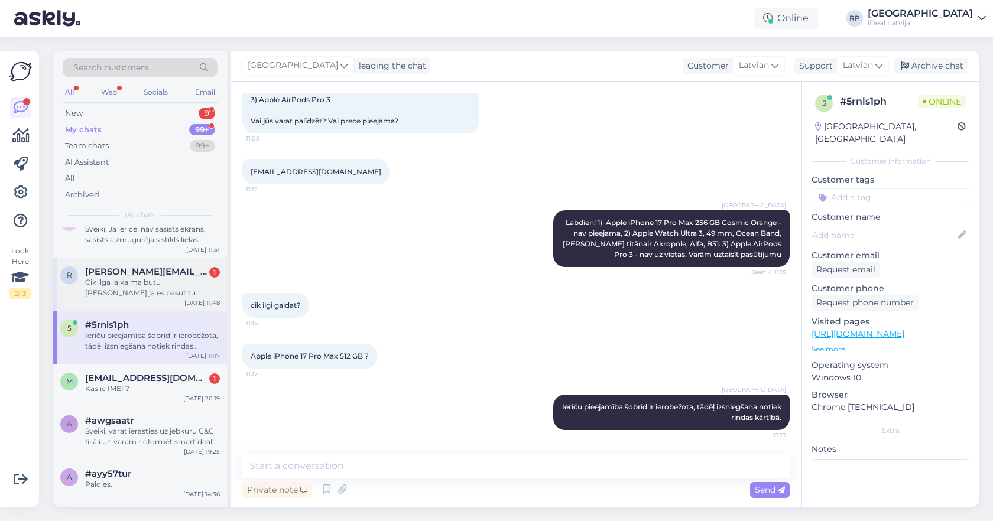
click at [177, 267] on span "rodrigo.varlamovs@gmail.com" at bounding box center [146, 272] width 123 height 11
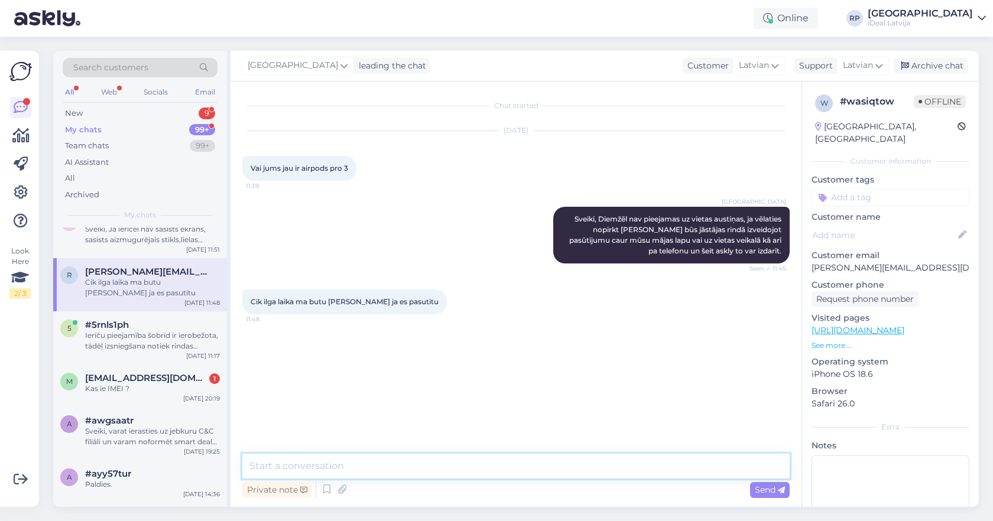
click at [333, 465] on textarea at bounding box center [515, 466] width 547 height 25
paste textarea "Ierīču pieejamība šobrīd ir ierobežota, tādēļ izsniegšana notiek rindas kārtībā."
type textarea "Ierīču pieejamība šobrīd ir ierobežota, tādēļ izsniegšana notiek rindas kārtībā."
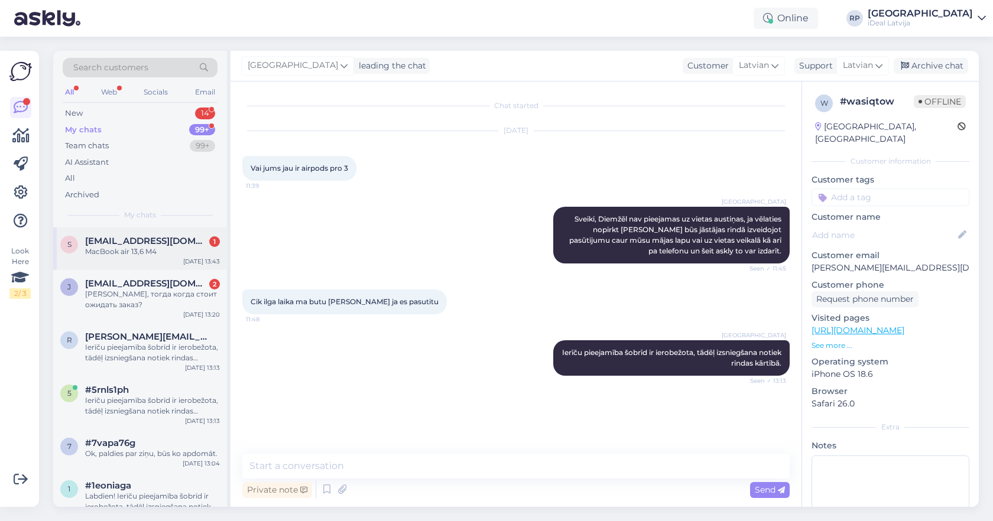
click at [164, 238] on span "sabiineee.l14@gmail.com" at bounding box center [146, 241] width 123 height 11
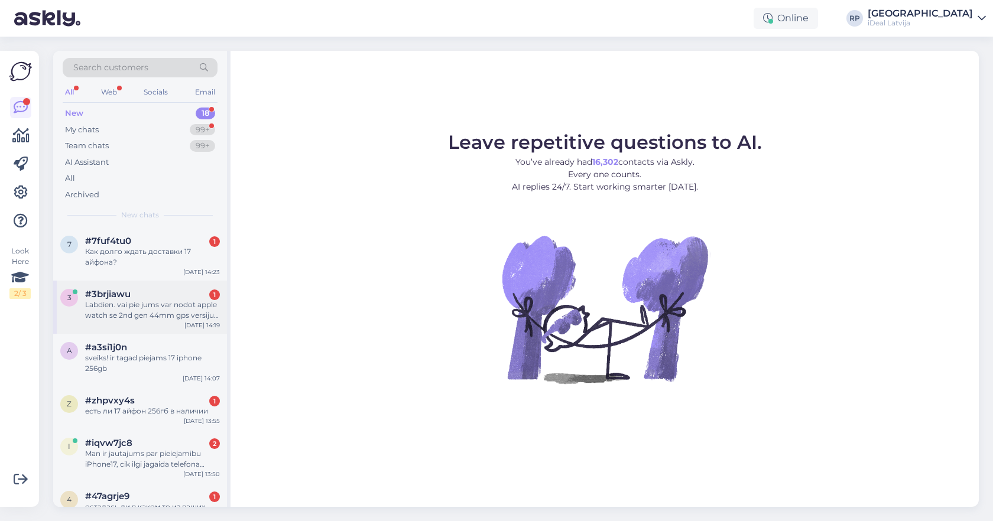
click at [205, 293] on div "#3brjiawu 1" at bounding box center [152, 294] width 135 height 11
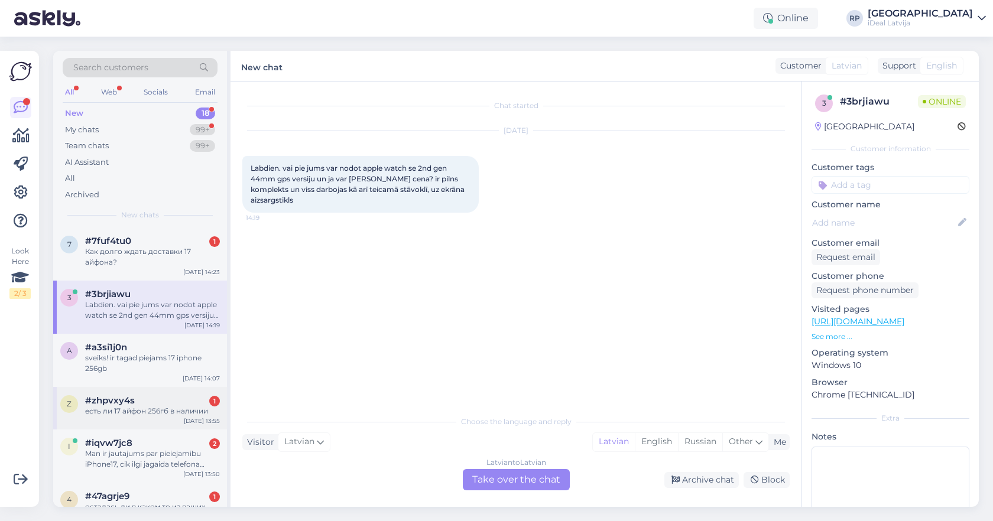
click at [140, 396] on div "#zhpvxy4s 1" at bounding box center [152, 401] width 135 height 11
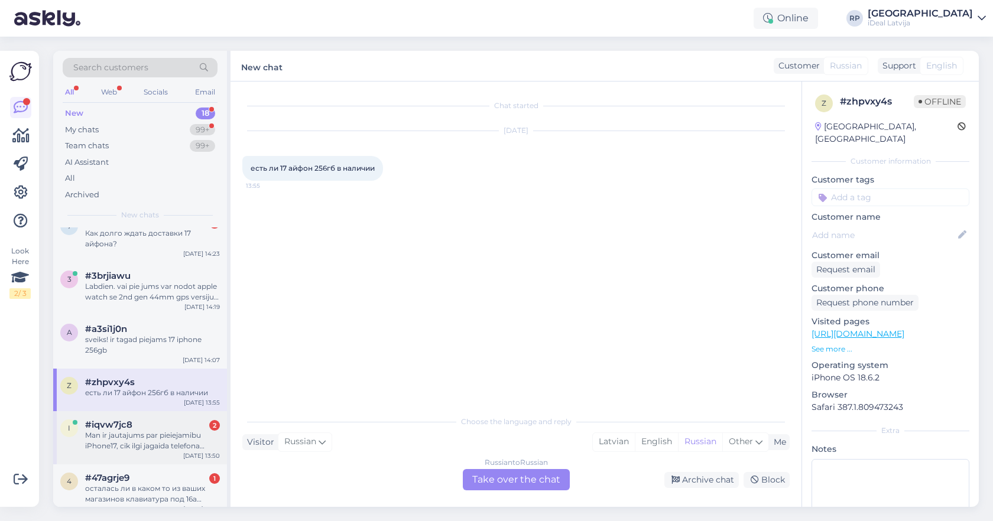
scroll to position [25, 0]
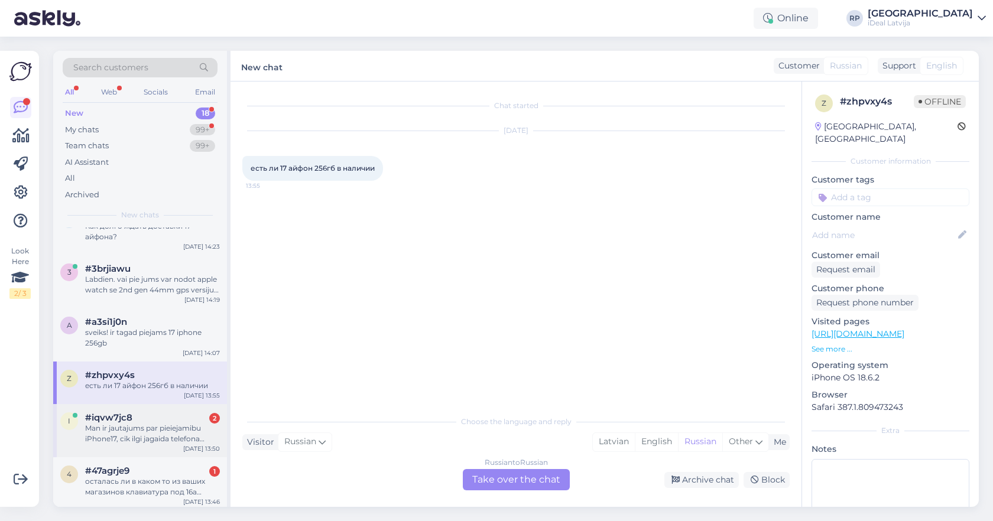
click at [160, 423] on div "Man ir jautajums par pieiejamibu iPhone17, cik ilgi jagaida telefona piegadi ?" at bounding box center [152, 433] width 135 height 21
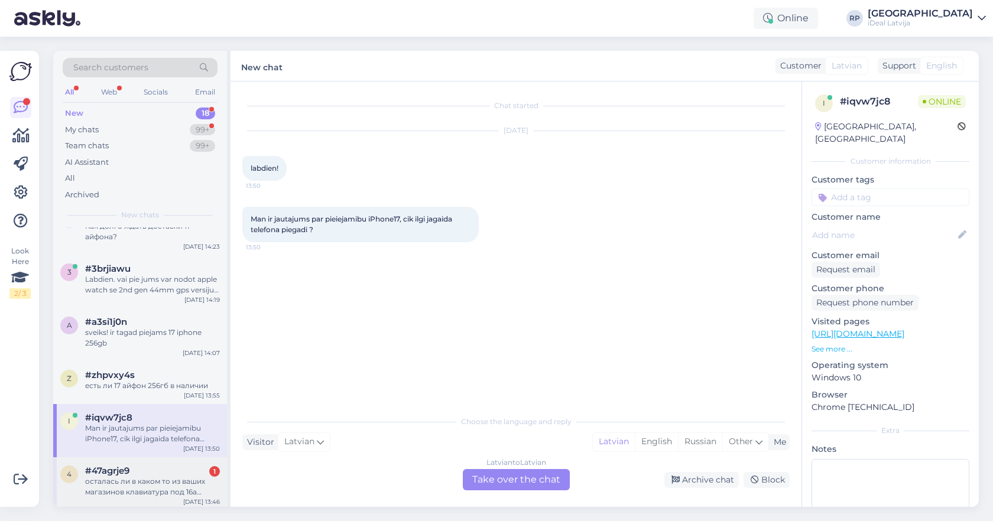
click at [113, 485] on div "осталась ли в каком то из ваших магазинов клавиатура под 16а айпад?" at bounding box center [152, 487] width 135 height 21
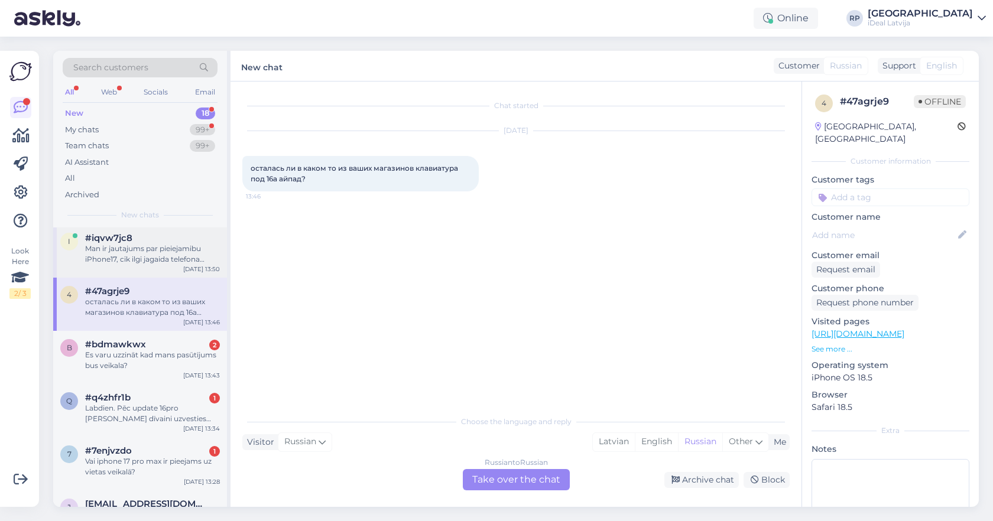
scroll to position [235, 0]
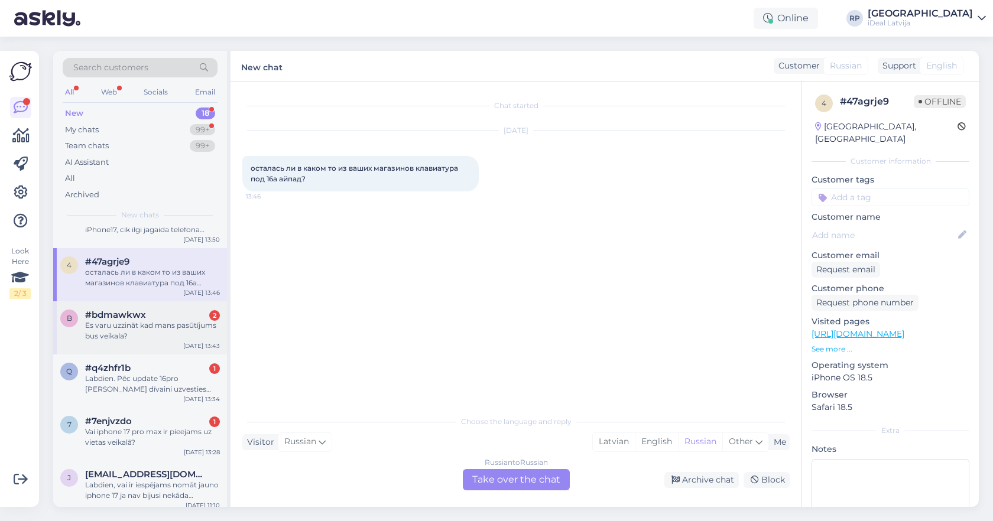
click at [209, 344] on div "[DATE] 13:43" at bounding box center [201, 346] width 37 height 9
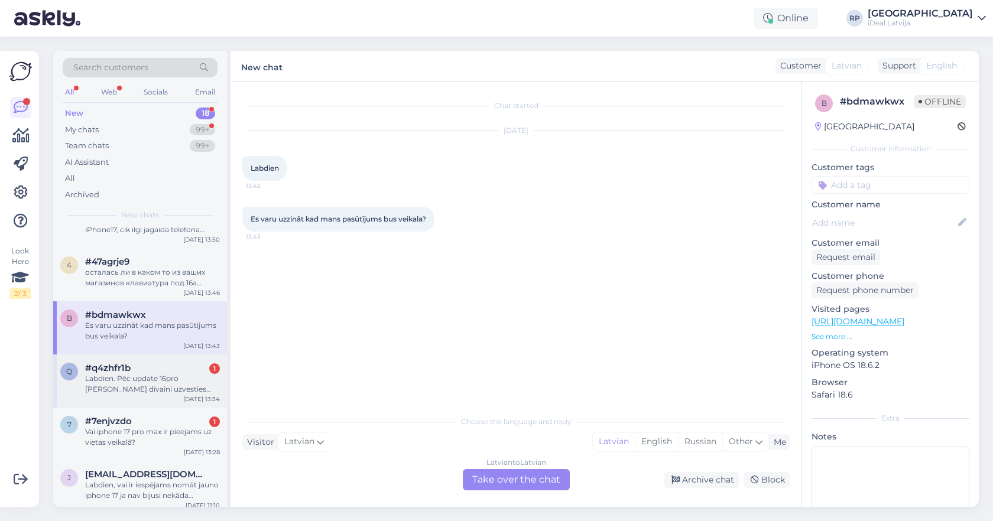
click at [186, 370] on div "#q4zhfr1b 1" at bounding box center [152, 368] width 135 height 11
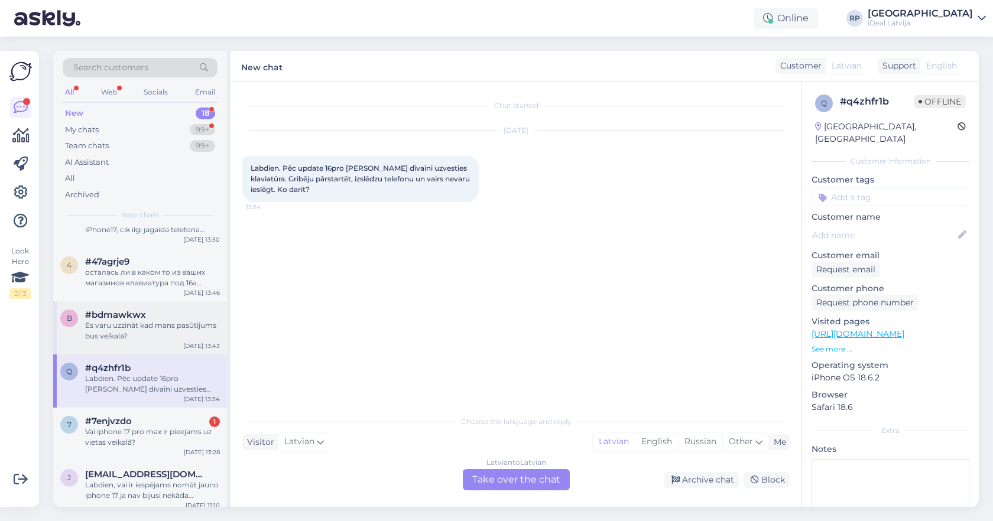
click at [190, 329] on div "Es varu uzzināt kad mans pasūtījums bus veikala?" at bounding box center [152, 330] width 135 height 21
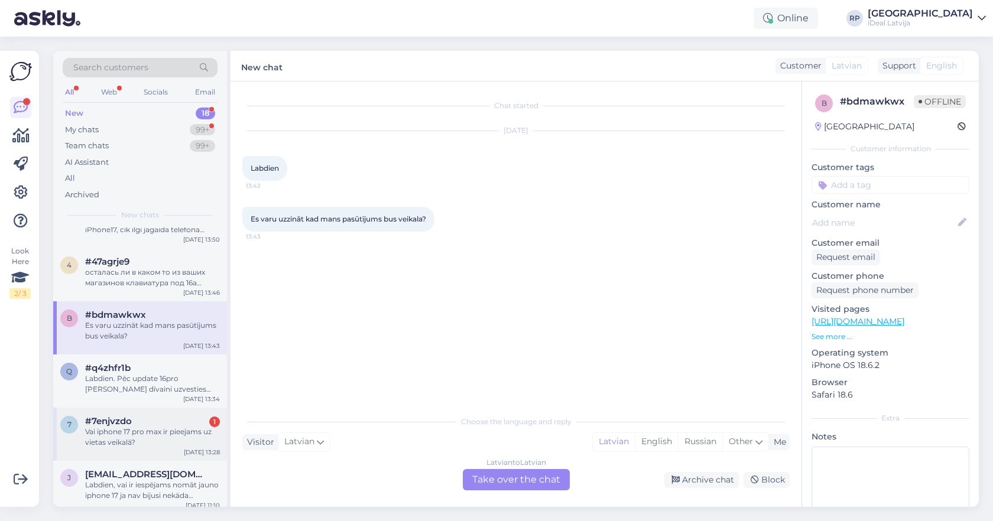
click at [186, 424] on div "#7enjvzdo 1" at bounding box center [152, 421] width 135 height 11
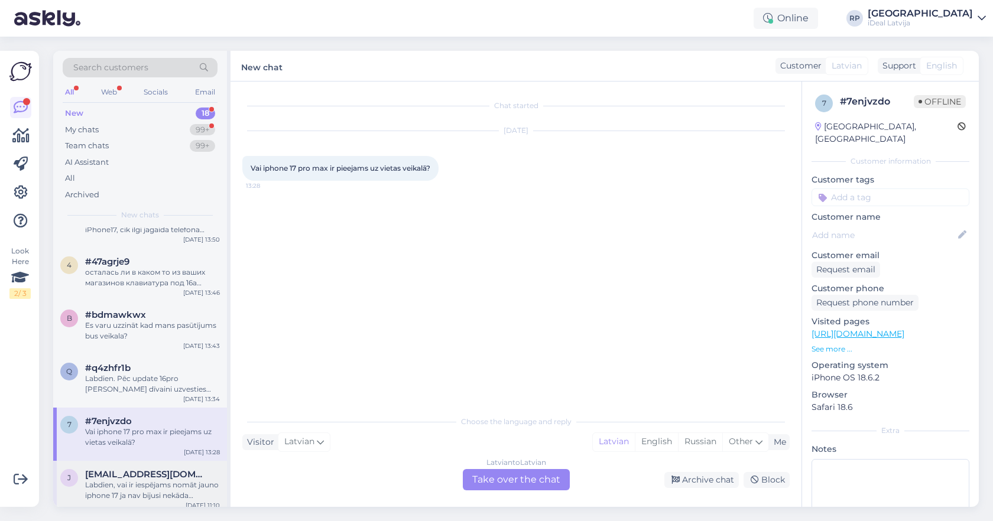
click at [148, 492] on div "Labdien, vai ir iespējams nomāt jauno iphone 17 ja nav bijusi nekāda kredītvēst…" at bounding box center [152, 490] width 135 height 21
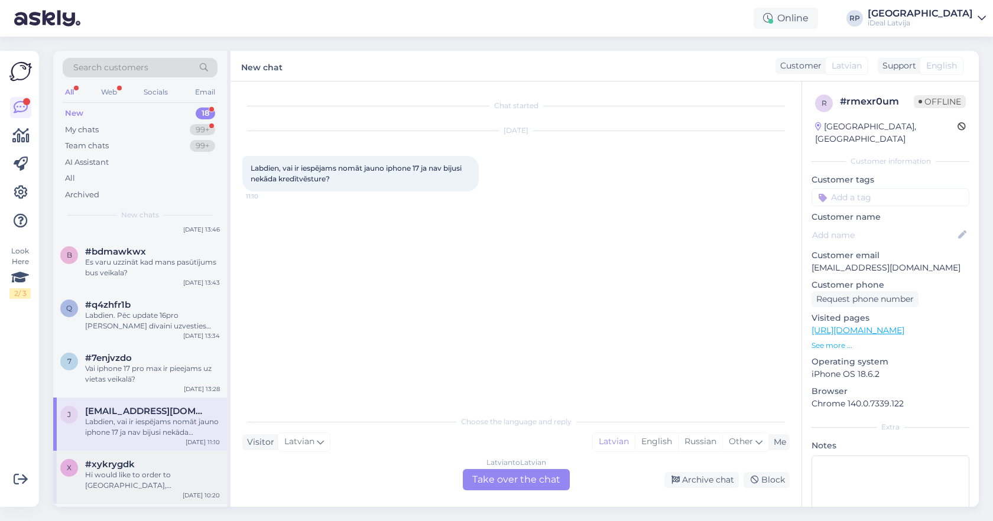
scroll to position [299, 0]
click at [155, 485] on div "Hi would like to order to [GEOGRAPHIC_DATA], [GEOGRAPHIC_DATA] is it possible ?" at bounding box center [152, 479] width 135 height 21
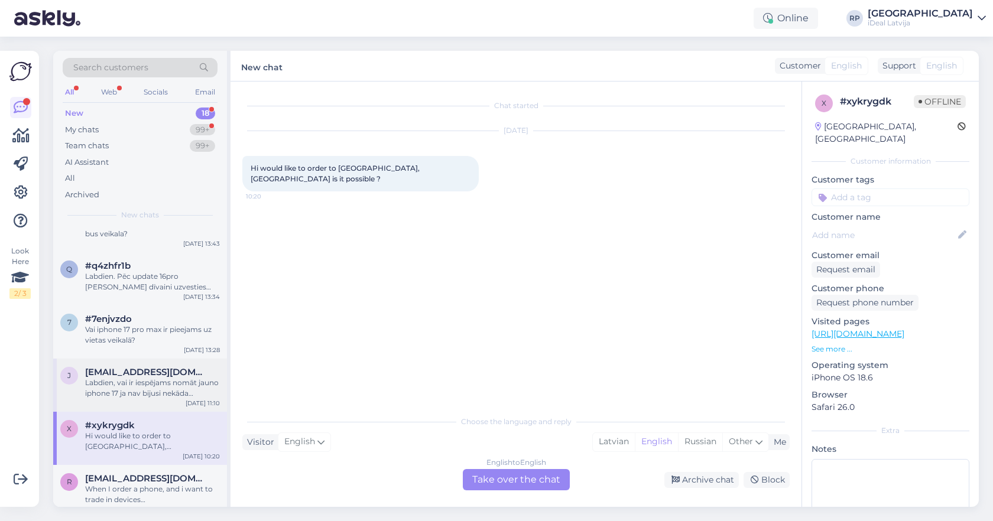
scroll to position [338, 0]
click at [157, 477] on span "[EMAIL_ADDRESS][DOMAIN_NAME]" at bounding box center [146, 478] width 123 height 11
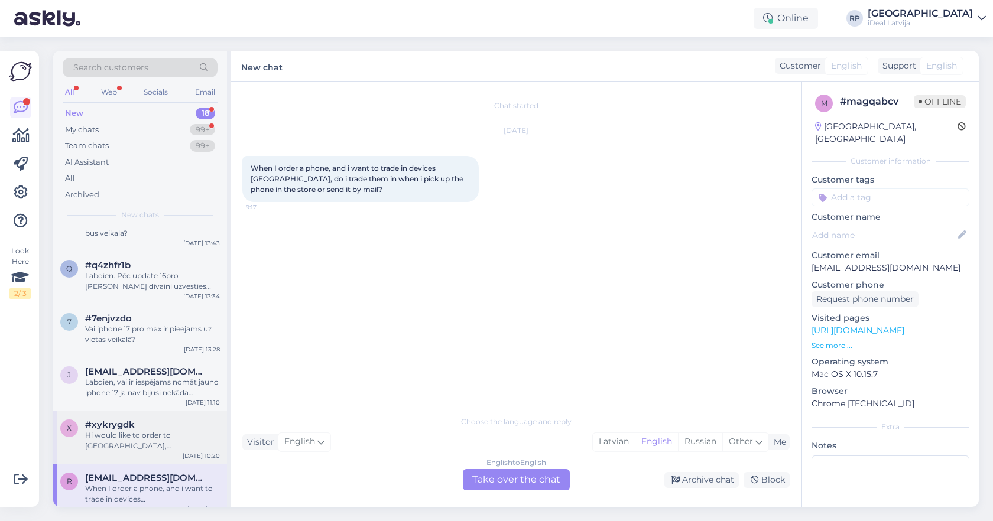
scroll to position [385, 0]
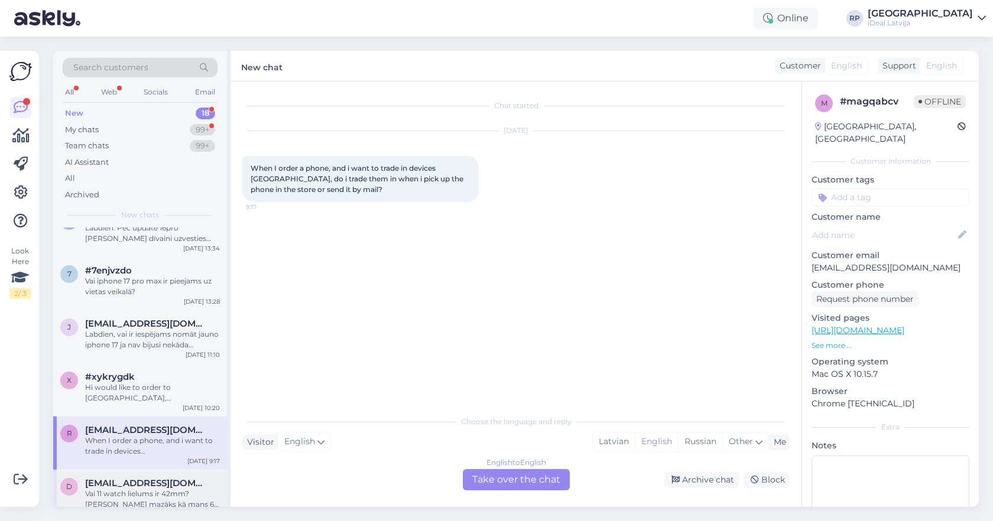
click at [131, 500] on div "Vai 11 watch lielums ir 42mm? Tad sanāk mazāks kā mans 6- 44 mm?" at bounding box center [152, 499] width 135 height 21
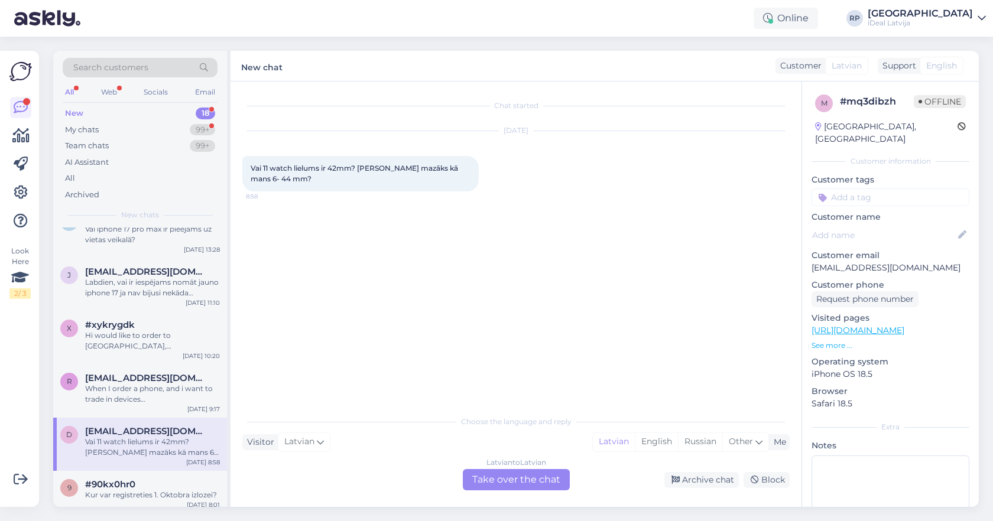
scroll to position [438, 0]
click at [542, 473] on div "Latvian to Latvian Take over the chat" at bounding box center [516, 479] width 107 height 21
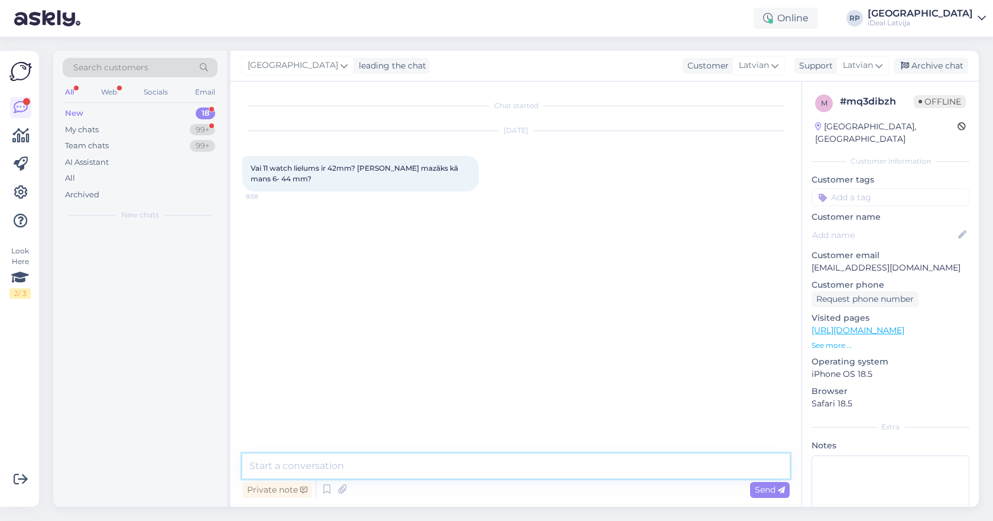
click at [469, 470] on textarea at bounding box center [515, 466] width 547 height 25
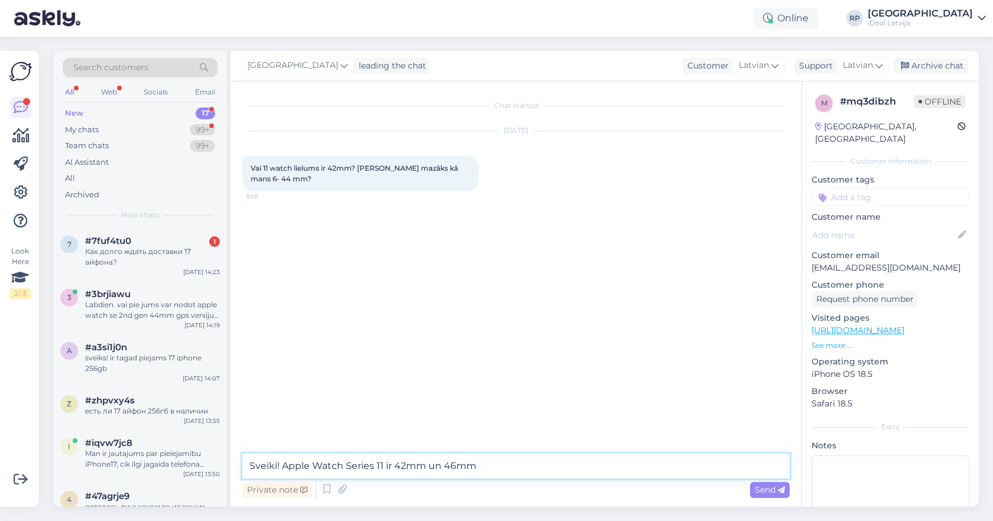
type textarea "Sveiki! Apple Watch Series 11 ir 42mm un 46mm"
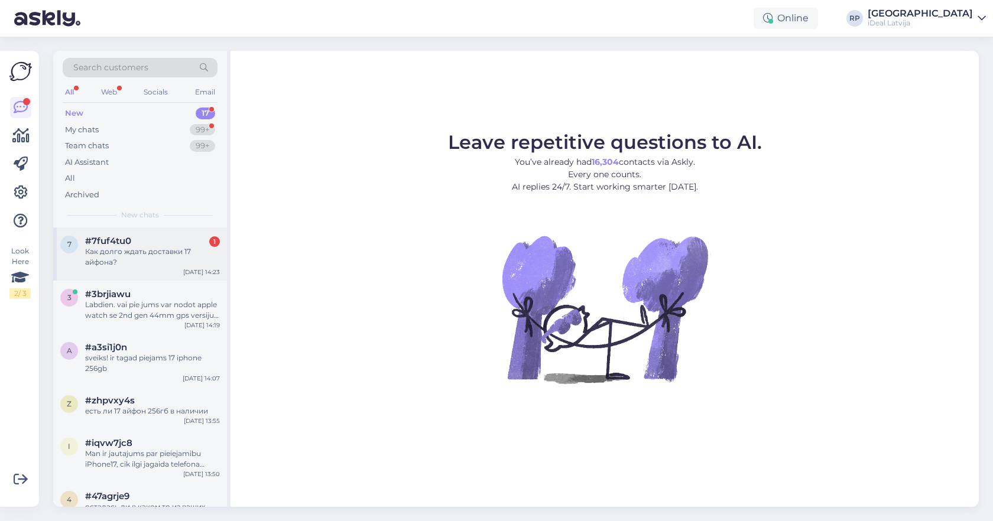
click at [171, 257] on div "Как долго ждать доставки 17 айфона?" at bounding box center [152, 257] width 135 height 21
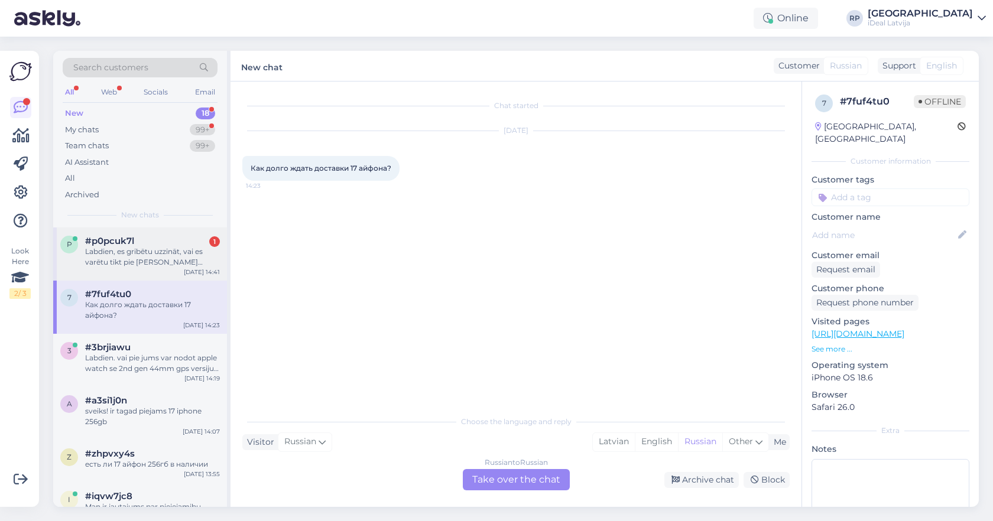
click at [185, 228] on div "p #p0pcuk7l 1 Labdien, es gribētu uzzināt, vai es varētu tikt pie [PERSON_NAME]…" at bounding box center [140, 254] width 174 height 53
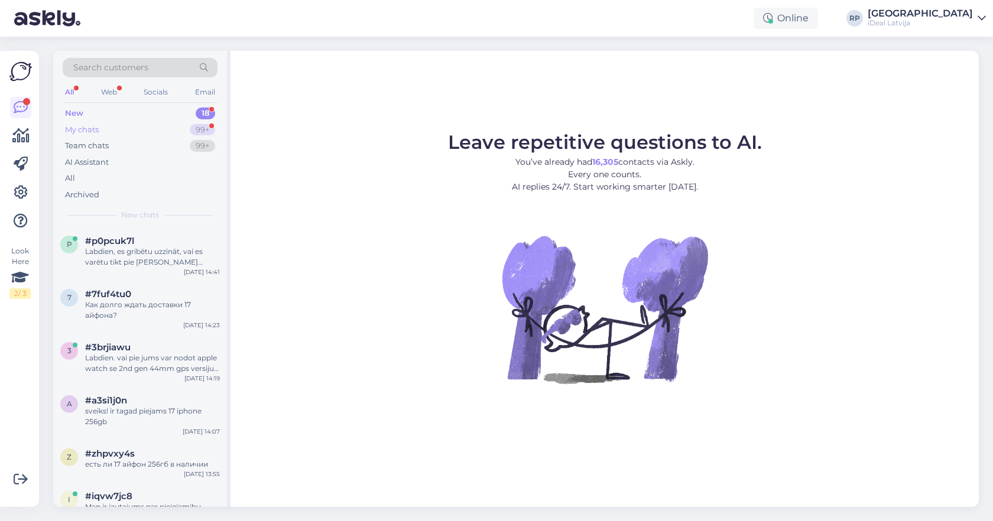
click at [190, 132] on div "99+" at bounding box center [202, 130] width 25 height 12
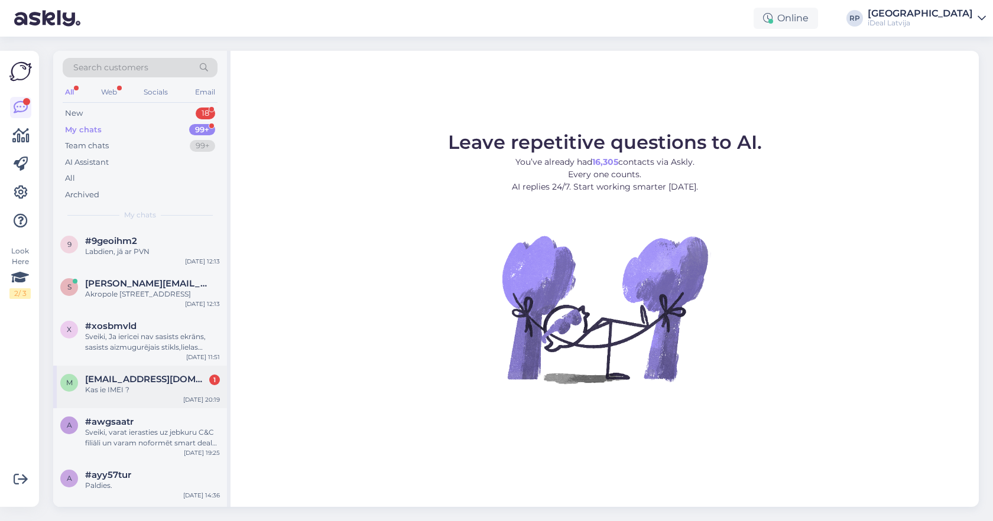
scroll to position [561, 0]
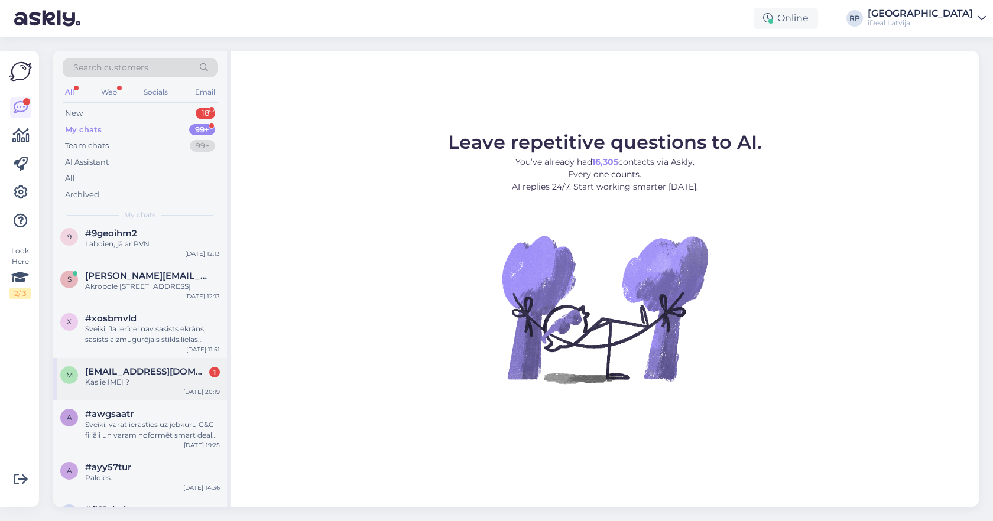
click at [179, 377] on div "Kas ie IMEI ?" at bounding box center [152, 382] width 135 height 11
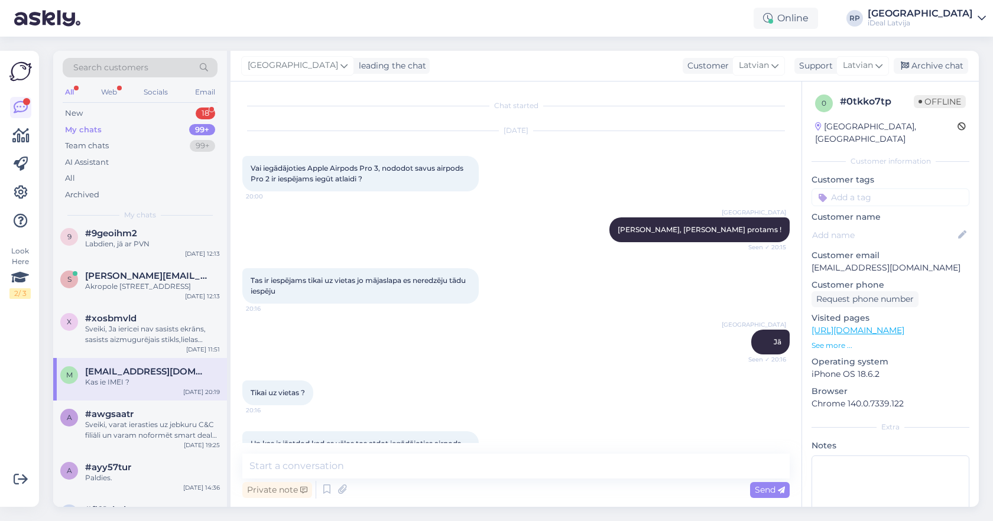
scroll to position [264, 0]
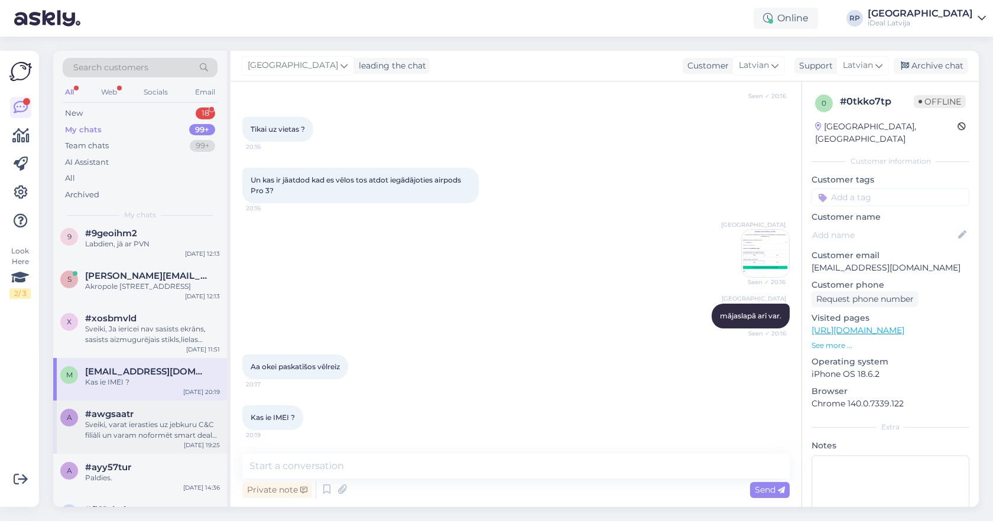
click at [173, 412] on div "#awgsaatr" at bounding box center [152, 414] width 135 height 11
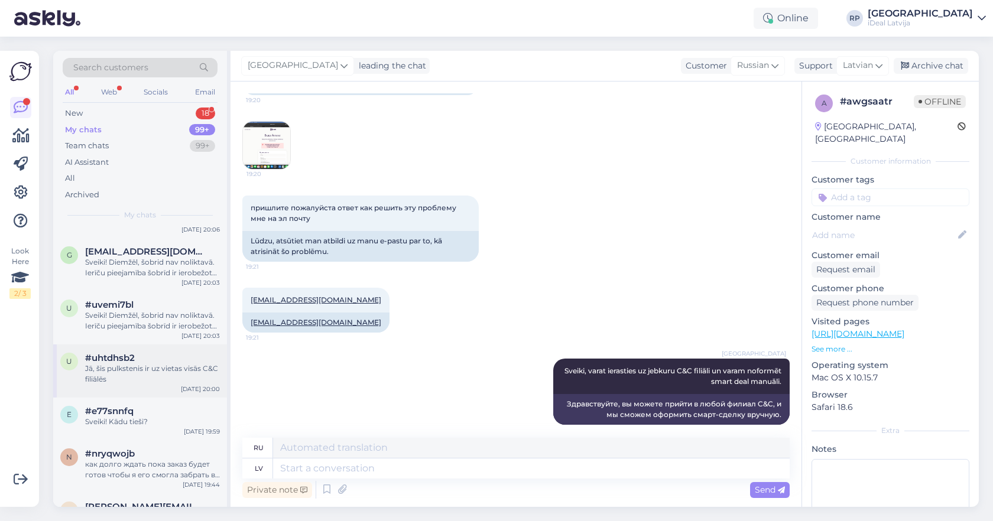
scroll to position [1075, 0]
click at [165, 111] on div "New 18" at bounding box center [140, 113] width 155 height 17
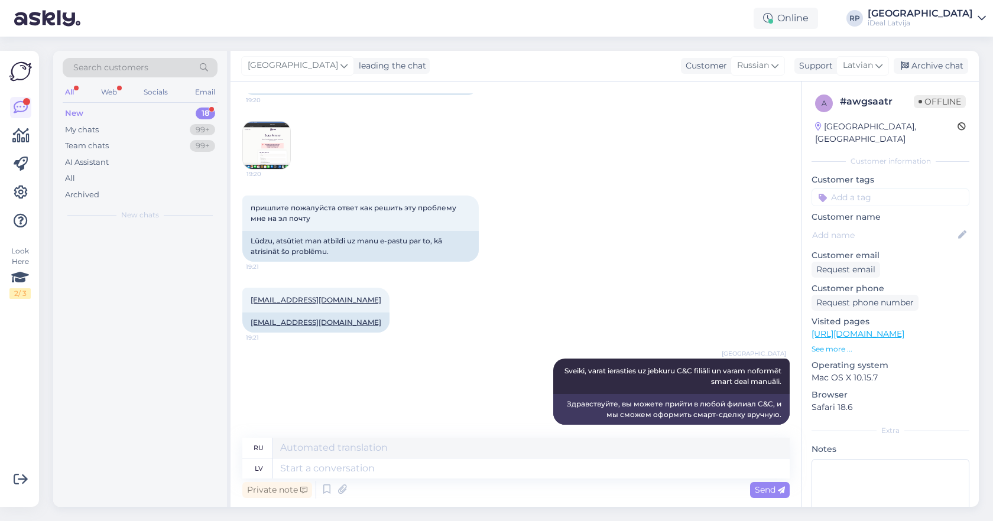
scroll to position [0, 0]
